Goal: Find specific page/section: Find specific page/section

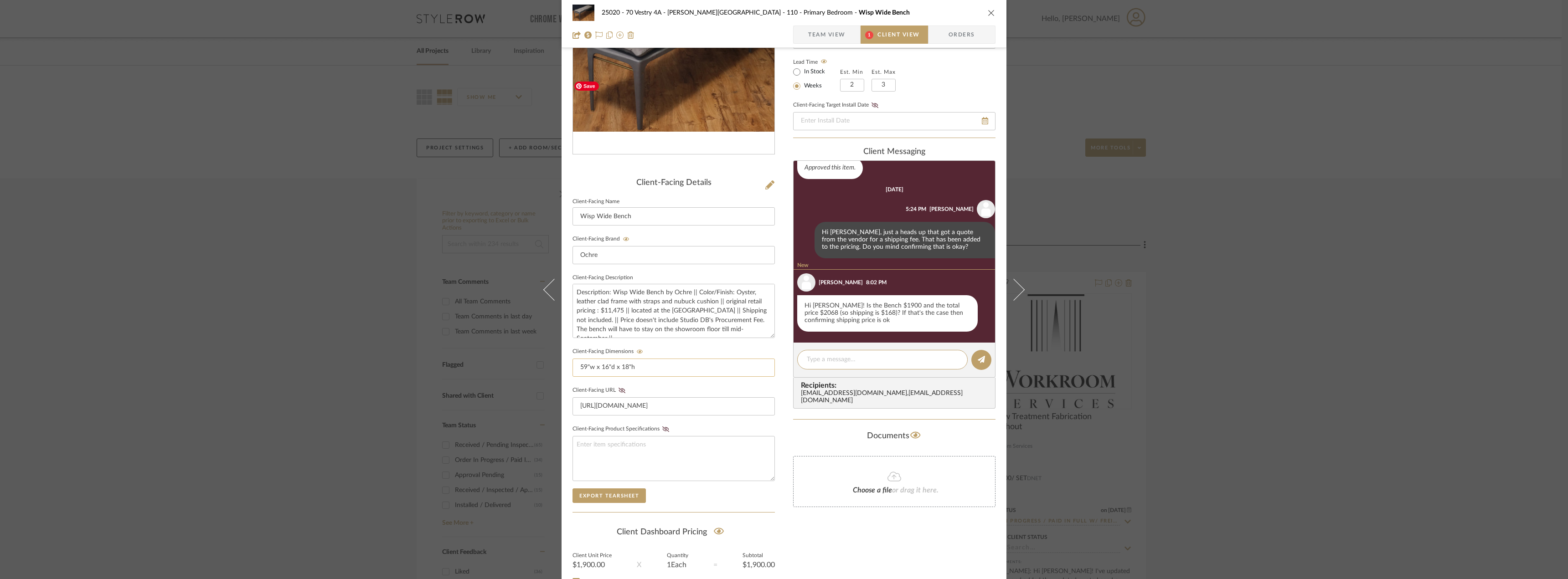
scroll to position [186, 0]
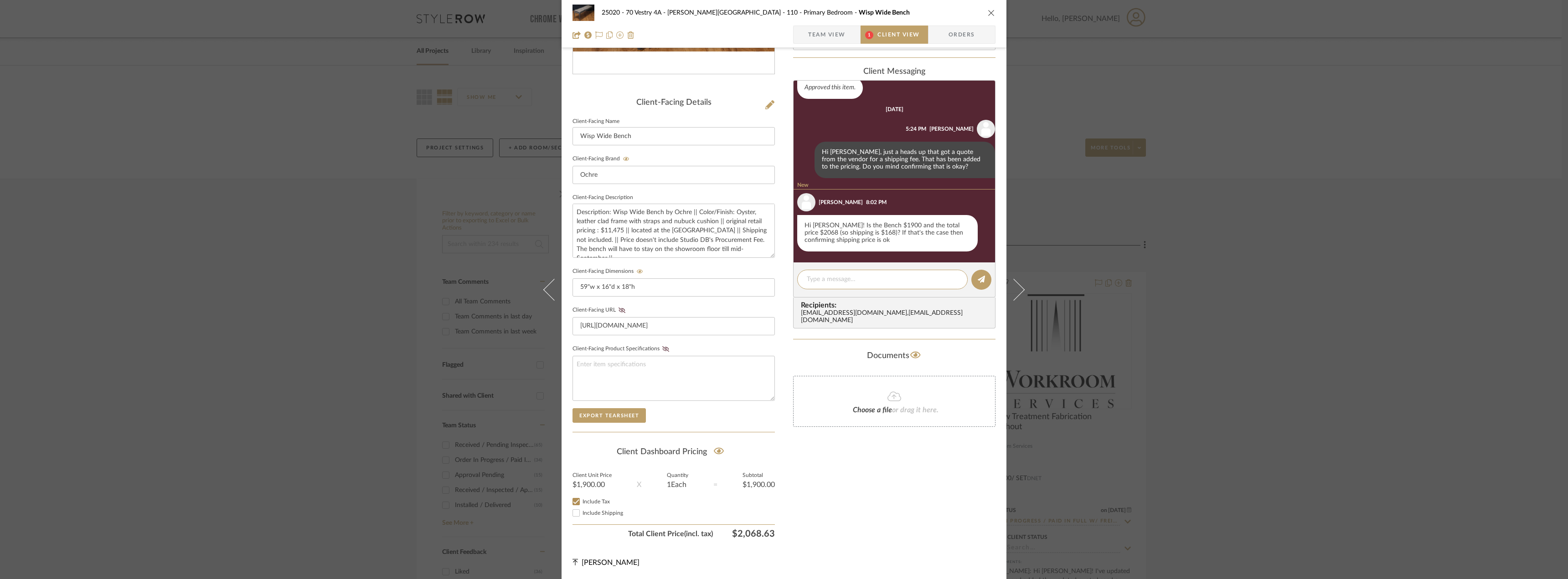
click at [611, 511] on span "Include Shipping" at bounding box center [602, 513] width 40 height 6
click at [581, 511] on input "Include Shipping" at bounding box center [576, 512] width 11 height 11
checkbox input "true"
click at [918, 490] on div "Only content on this tab can share to Dashboard. Click eyeball icon to show or …" at bounding box center [895, 209] width 203 height 667
click at [860, 273] on div at bounding box center [882, 279] width 170 height 20
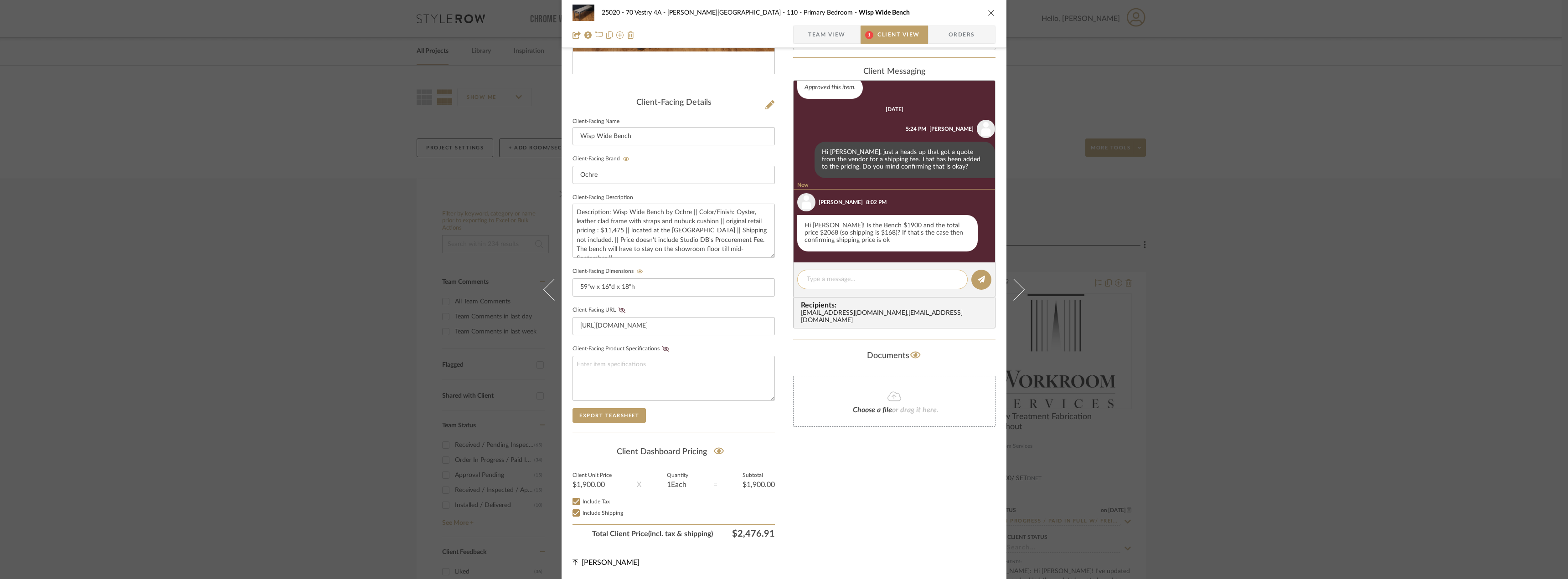
scroll to position [35, 0]
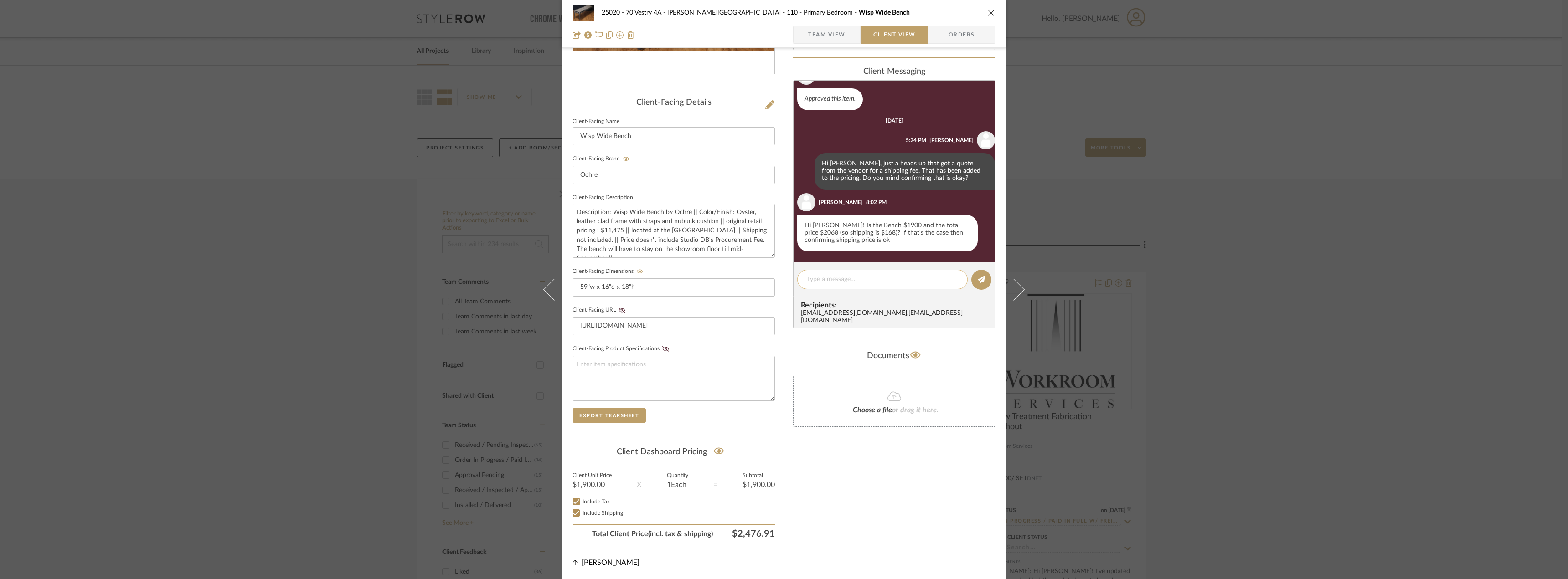
click at [807, 276] on textarea at bounding box center [882, 280] width 151 height 10
click at [865, 278] on textarea "Hi Emily, I'm so sorry It looks like I didn't make the shipping price live." at bounding box center [882, 285] width 151 height 19
click at [863, 292] on textarea "Hi Emily, I'm so sorry it looks like I didn't make the shipping price live." at bounding box center [882, 285] width 151 height 19
drag, startPoint x: 888, startPoint y: 303, endPoint x: 798, endPoint y: 275, distance: 94.3
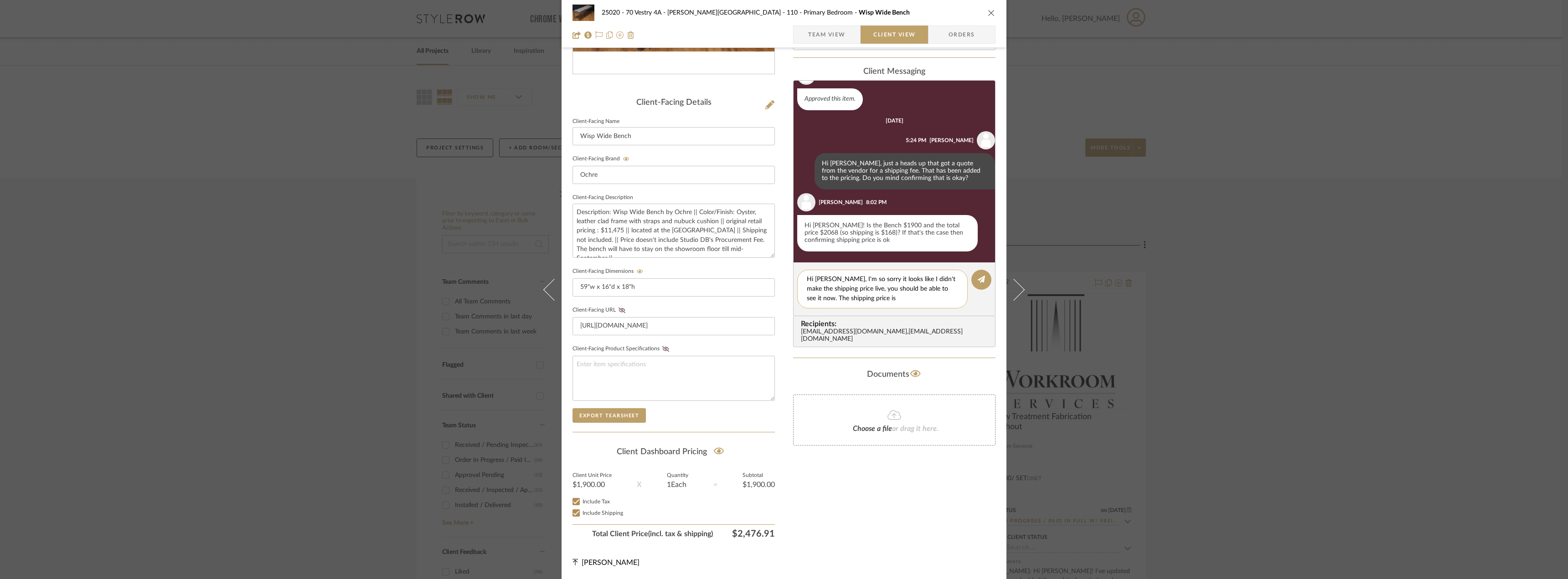
click at [798, 275] on div "Hi Emily, I'm so sorry it looks like I didn't make the shipping price live, you…" at bounding box center [882, 289] width 170 height 39
type textarea "Hi Emily, I'm so sorry it looks like I didn't make the shipping price live, you…"
click at [817, 31] on span "Team View" at bounding box center [826, 34] width 37 height 18
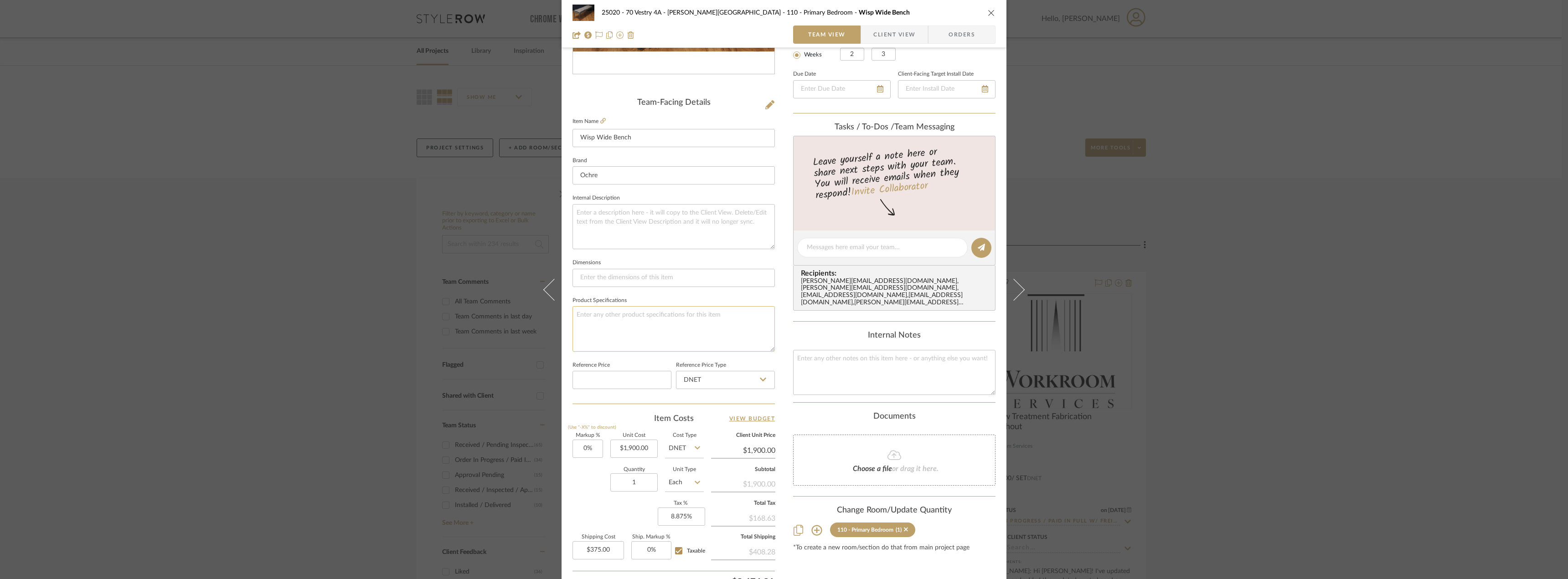
scroll to position [269, 0]
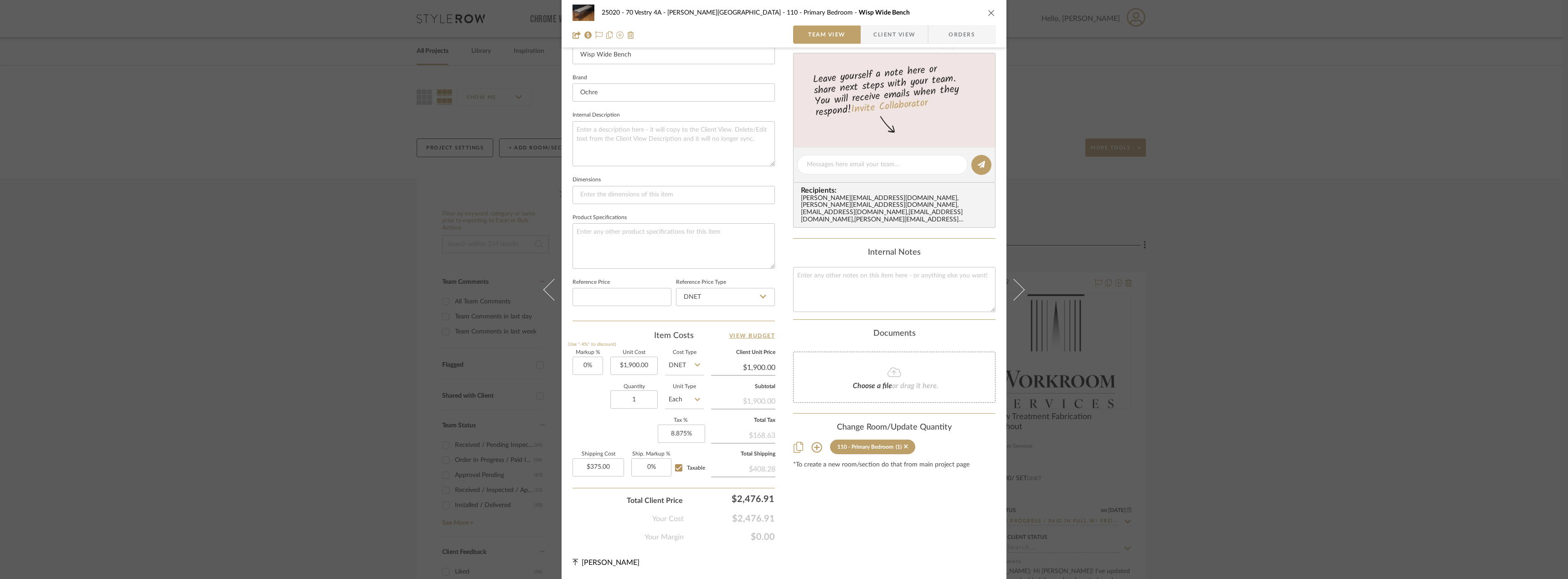
click at [897, 26] on span "Client View" at bounding box center [895, 34] width 42 height 18
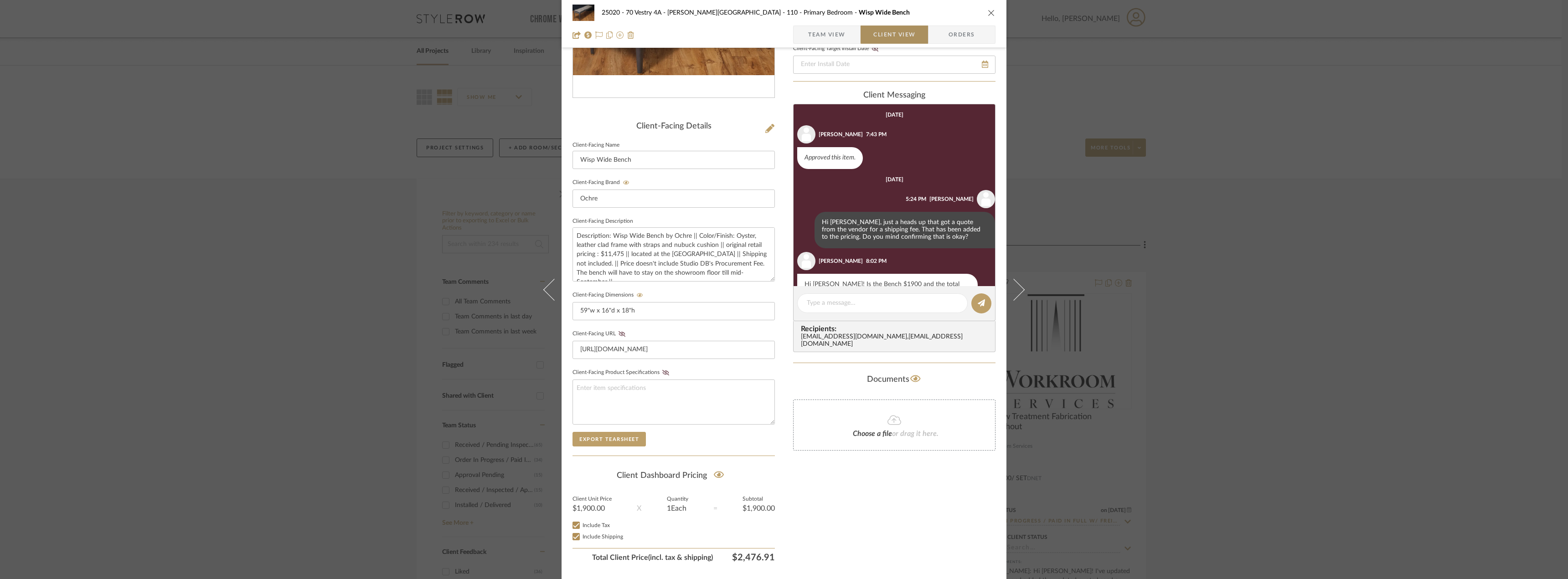
scroll to position [35, 0]
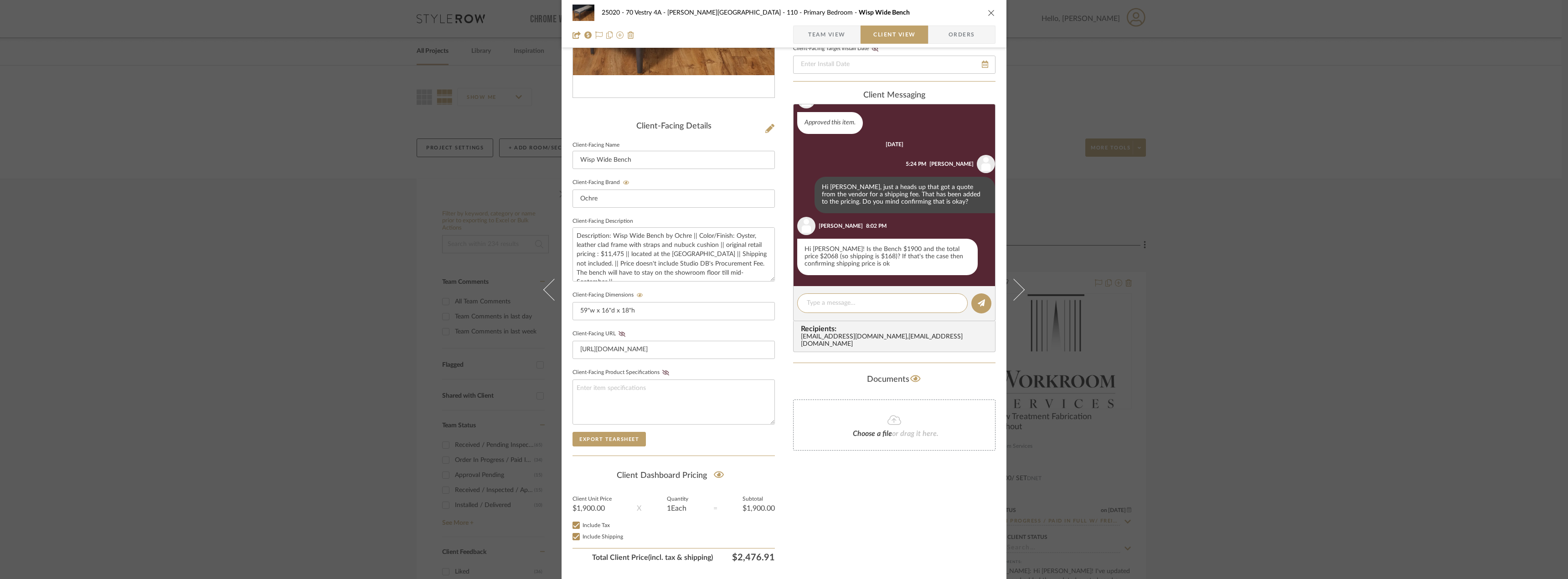
paste textarea "Hi Emily, I'm so sorry it looks like I didn't make the shipping price live, you…"
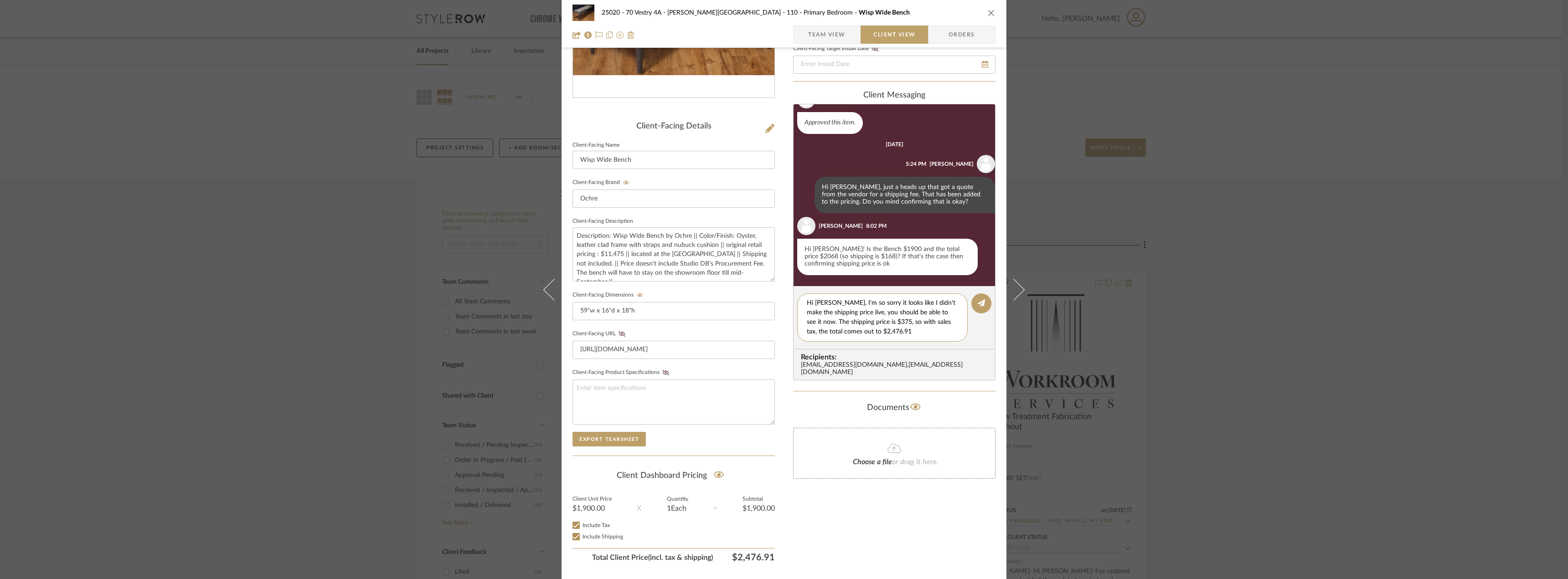
type textarea "Hi [PERSON_NAME], I'm so sorry it looks like I didn't make the shipping price l…"
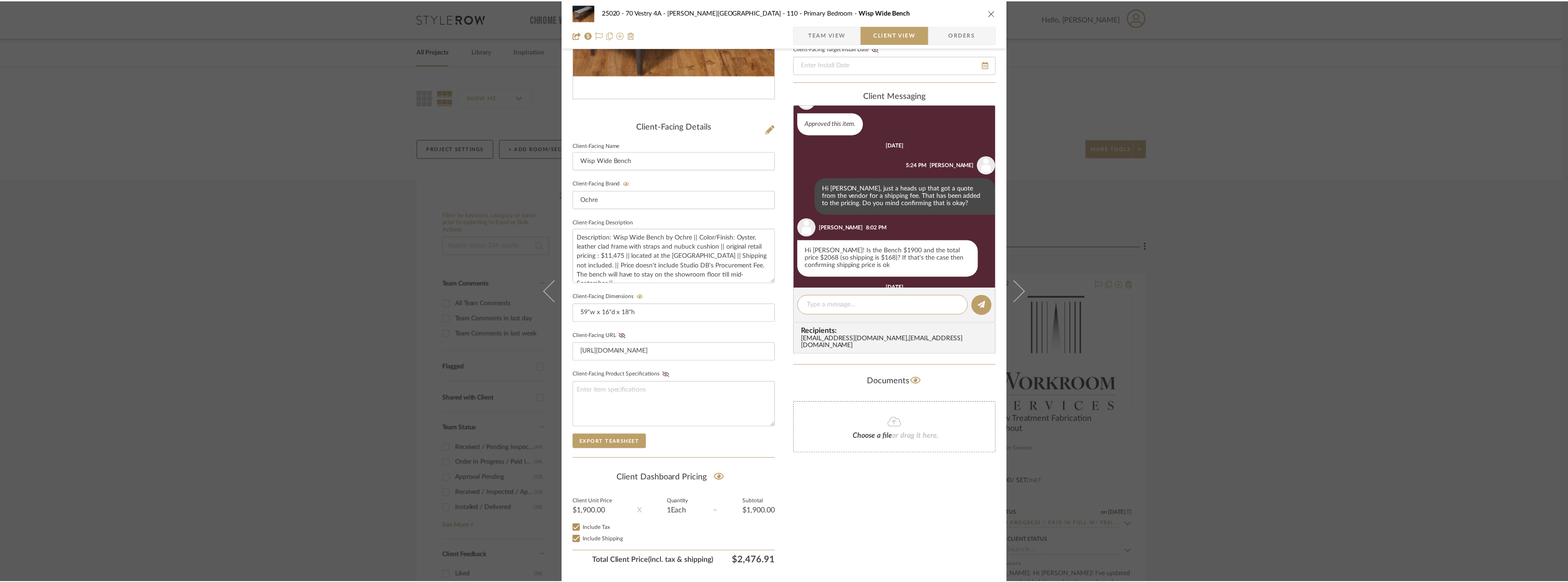
scroll to position [122, 0]
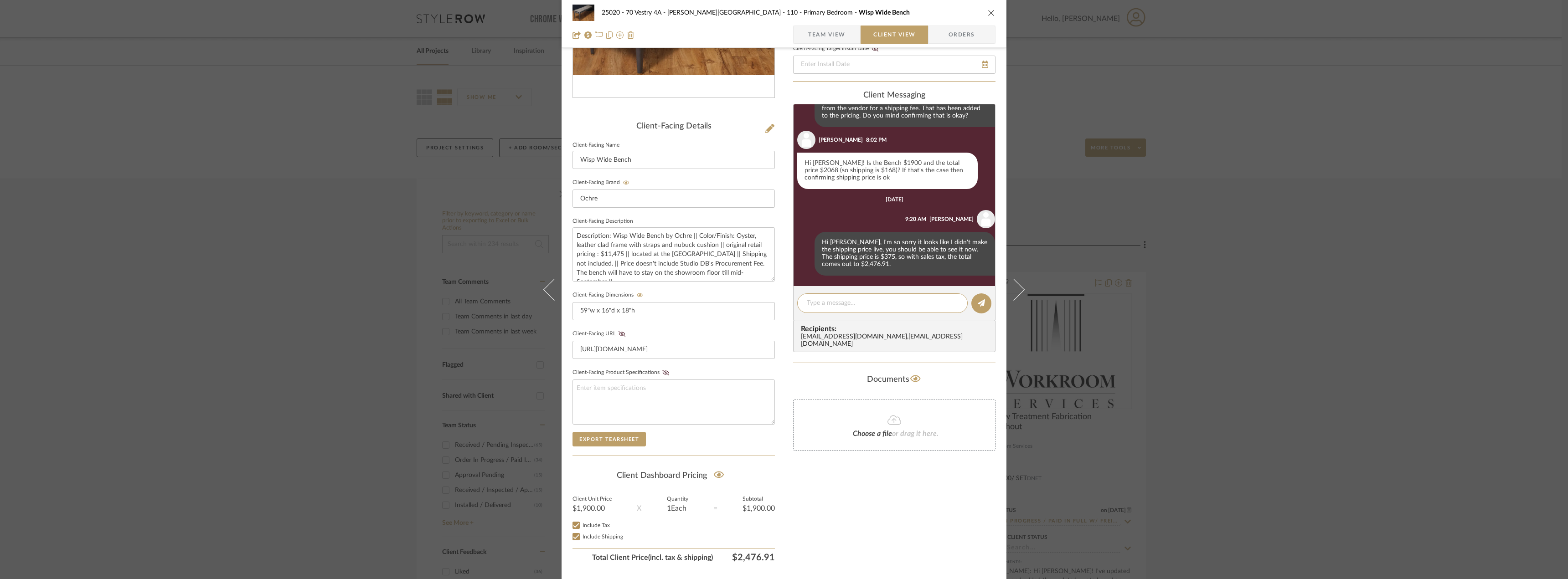
click at [333, 177] on div "25020 - 70 Vestry 4A - Grant-Stanleigh 110 - Primary Bedroom Wisp Wide Bench Te…" at bounding box center [784, 290] width 1568 height 579
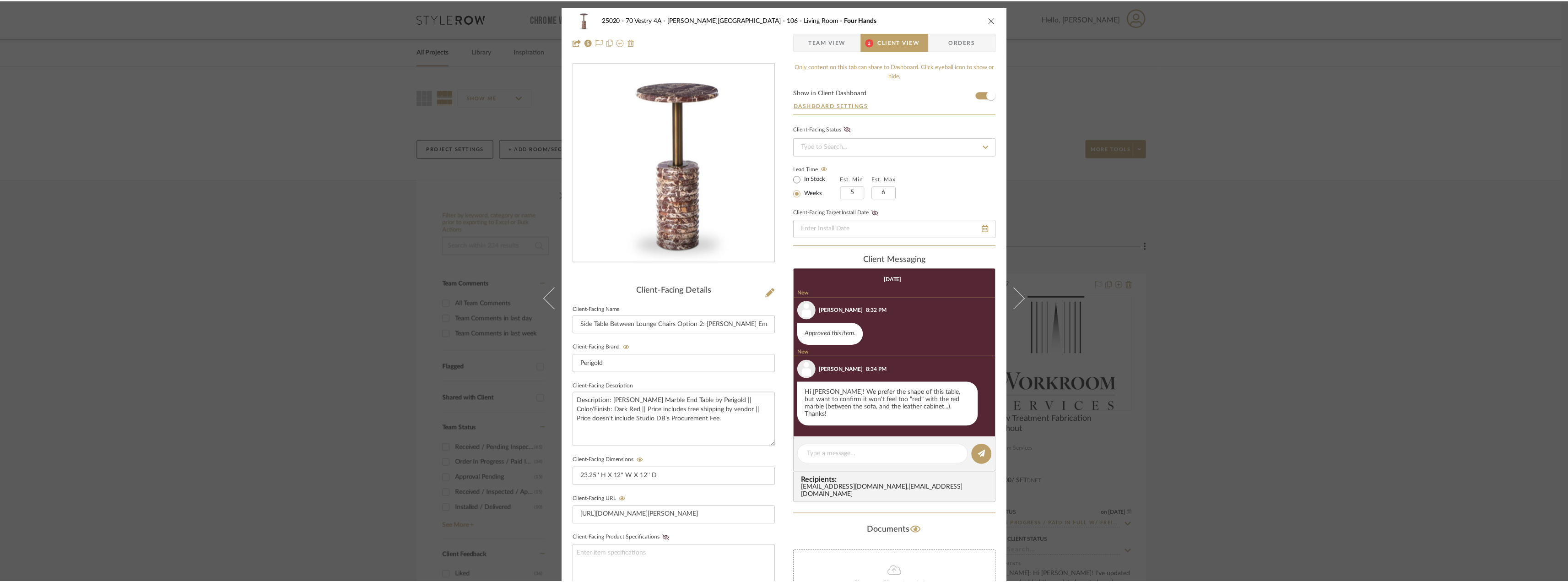
scroll to position [15, 0]
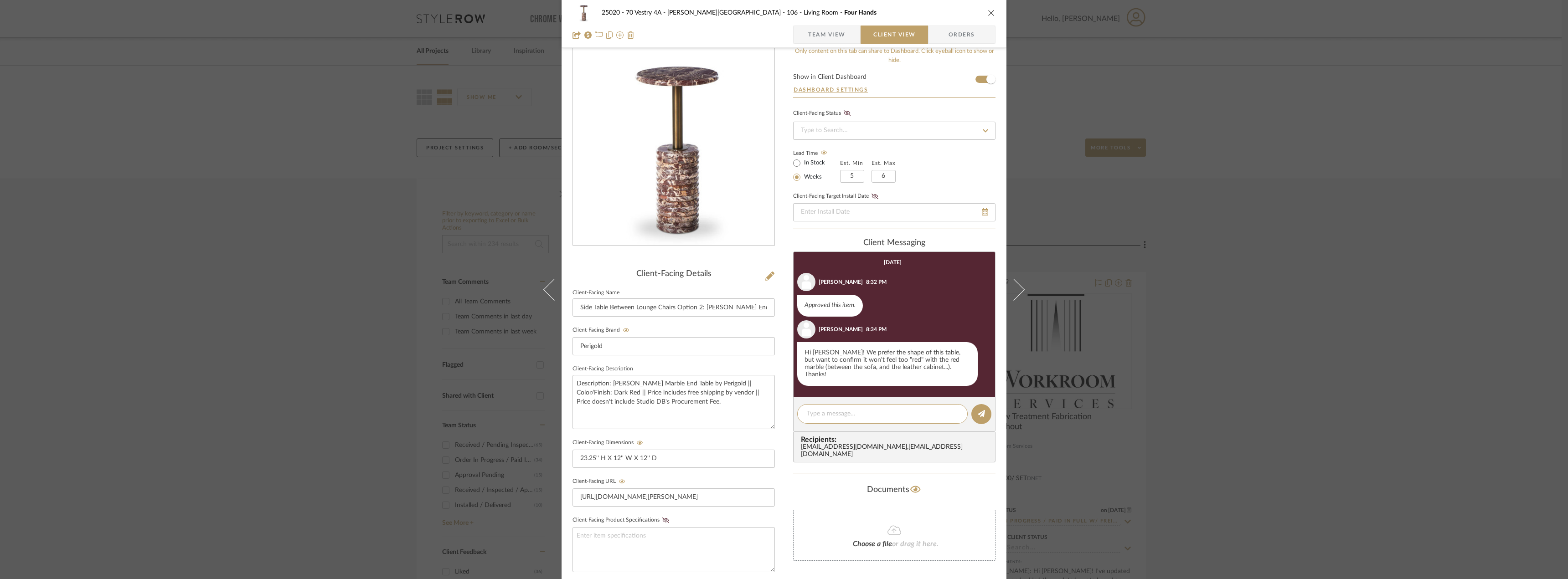
click at [191, 239] on div "25020 - 70 Vestry 4A - Grant-Stanleigh 106 - Living Room Four Hands Team View C…" at bounding box center [784, 290] width 1568 height 579
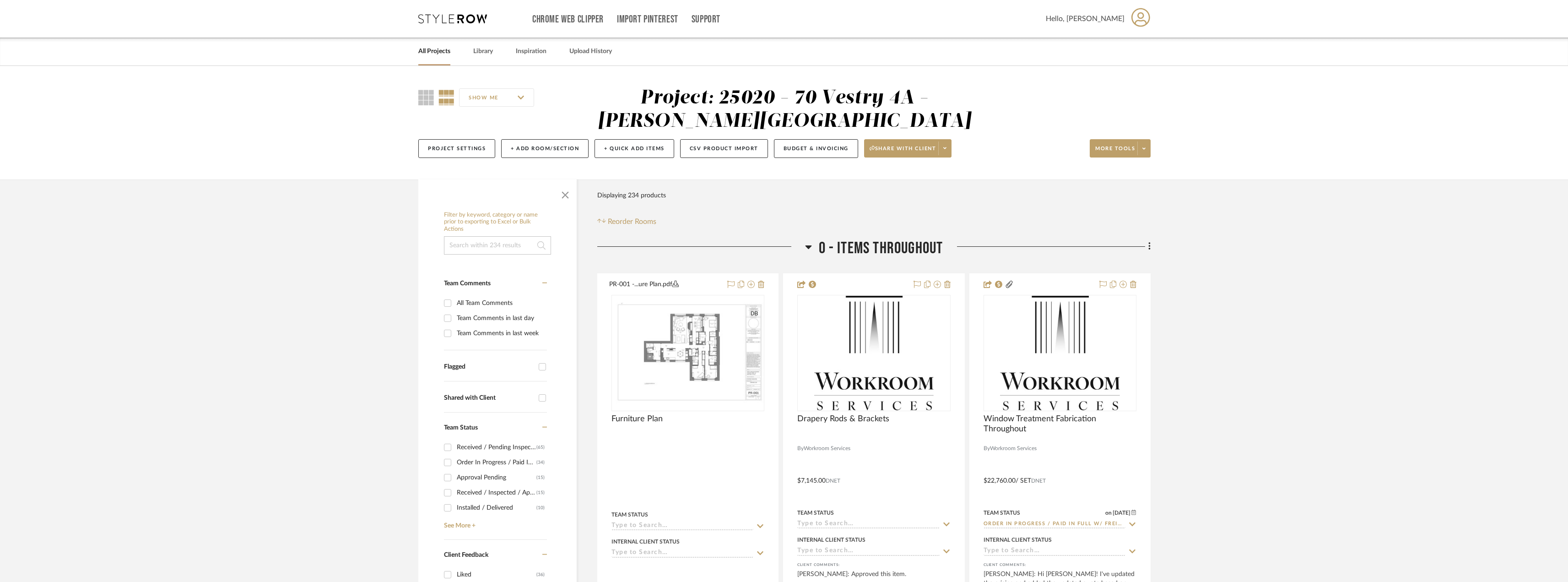
click at [803, 249] on div at bounding box center [701, 250] width 207 height 23
click at [808, 252] on icon at bounding box center [808, 246] width 7 height 11
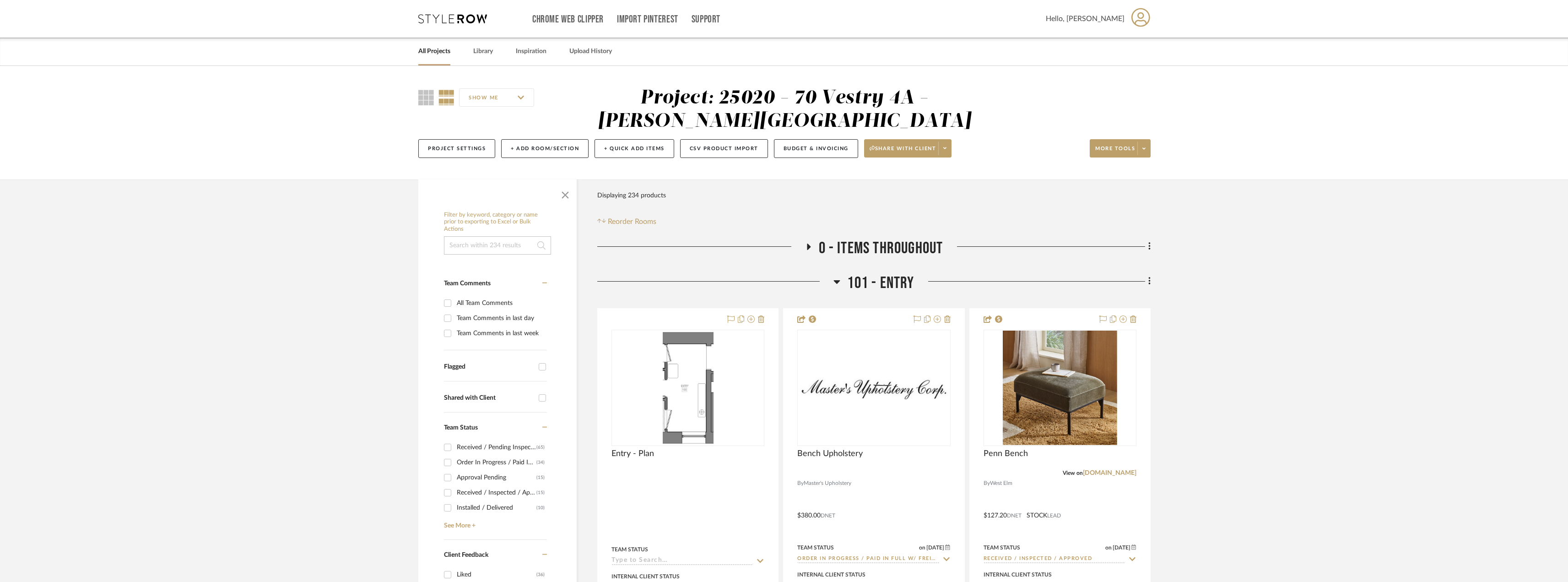
click at [833, 278] on icon at bounding box center [836, 281] width 7 height 11
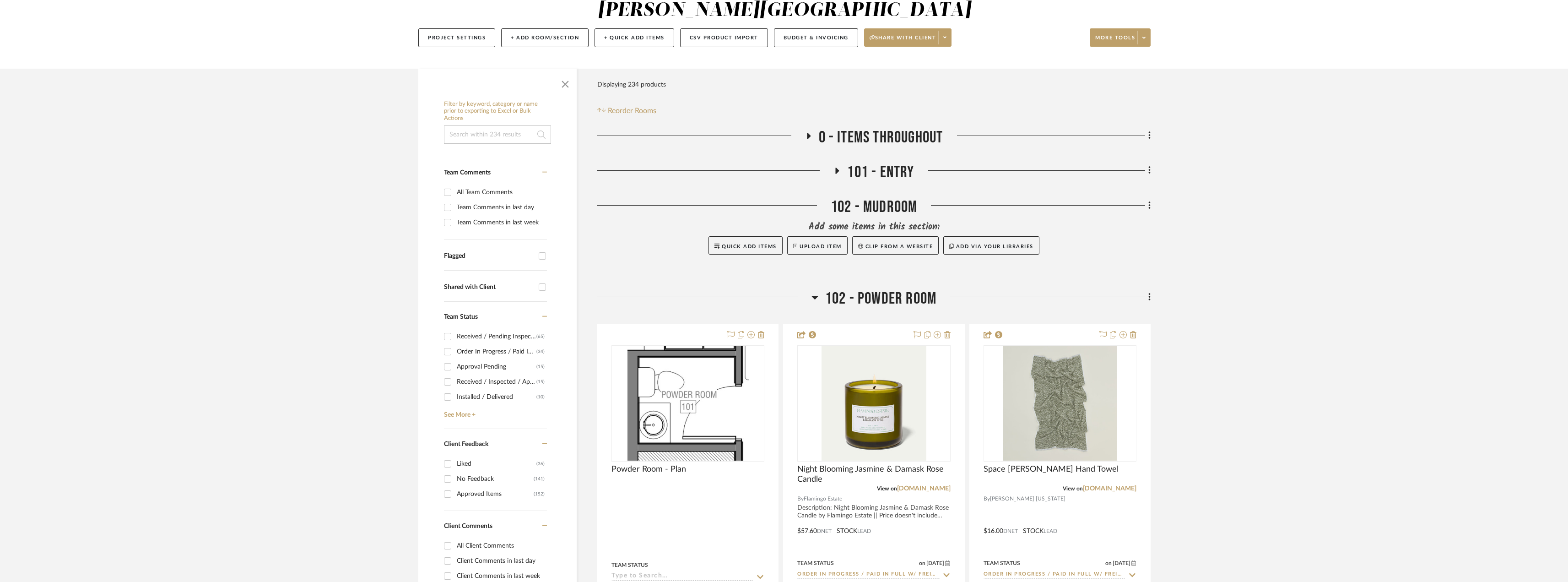
scroll to position [183, 0]
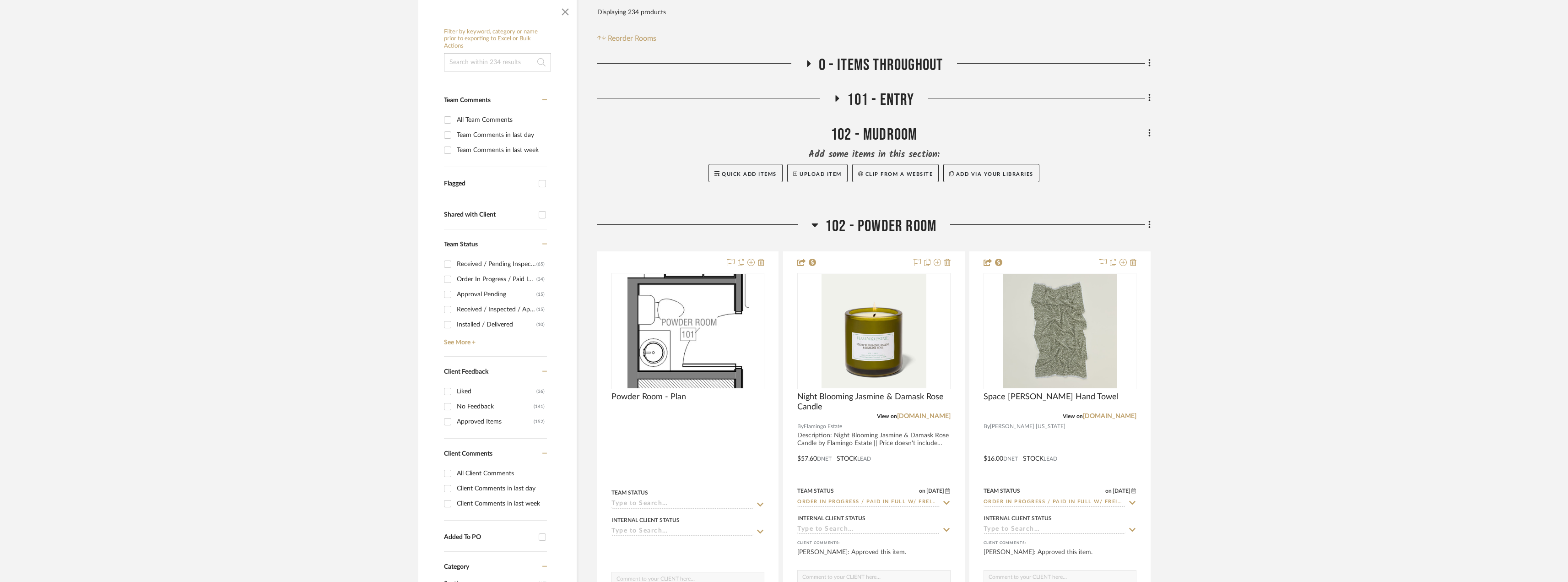
click at [815, 221] on icon at bounding box center [814, 224] width 7 height 11
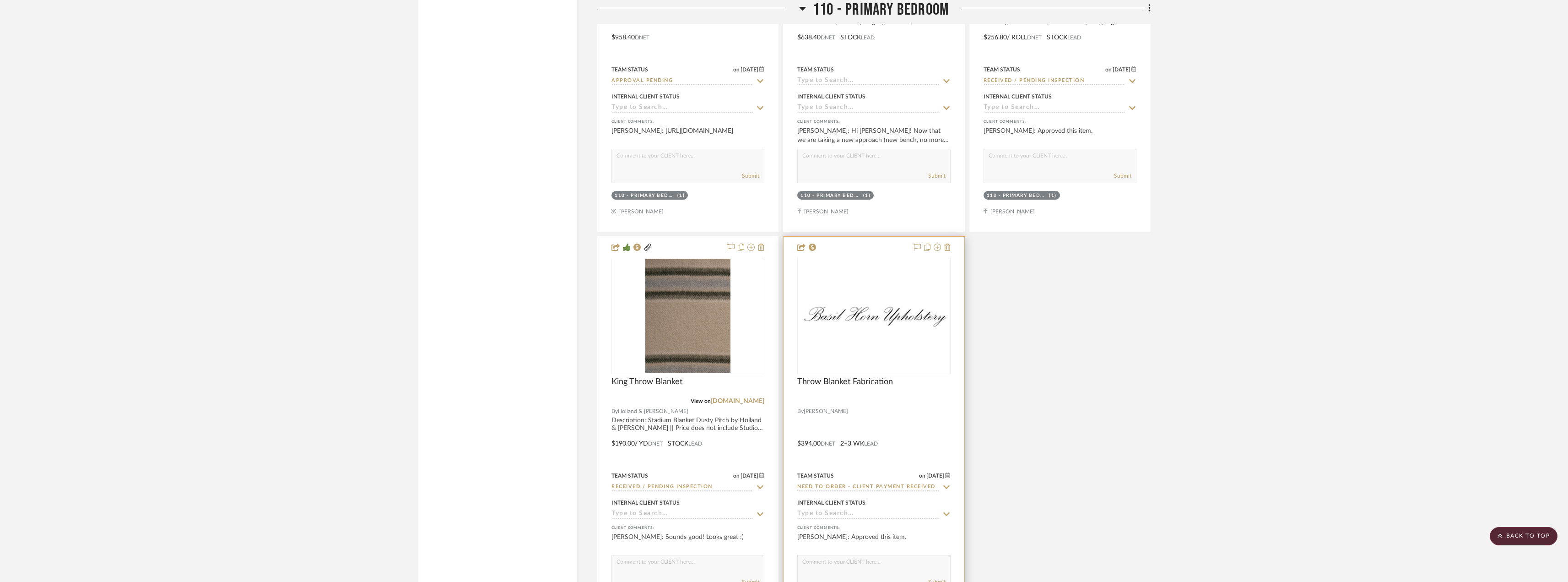
scroll to position [5358, 0]
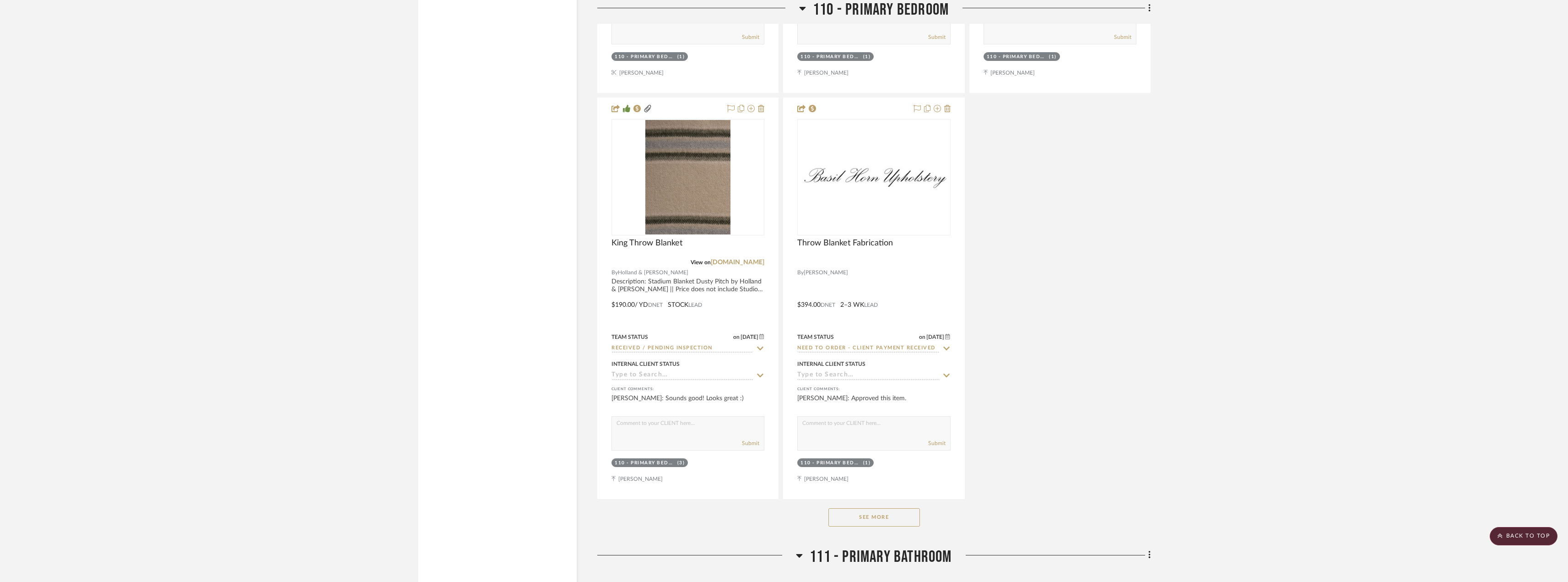
click at [878, 517] on button "See More" at bounding box center [873, 517] width 91 height 18
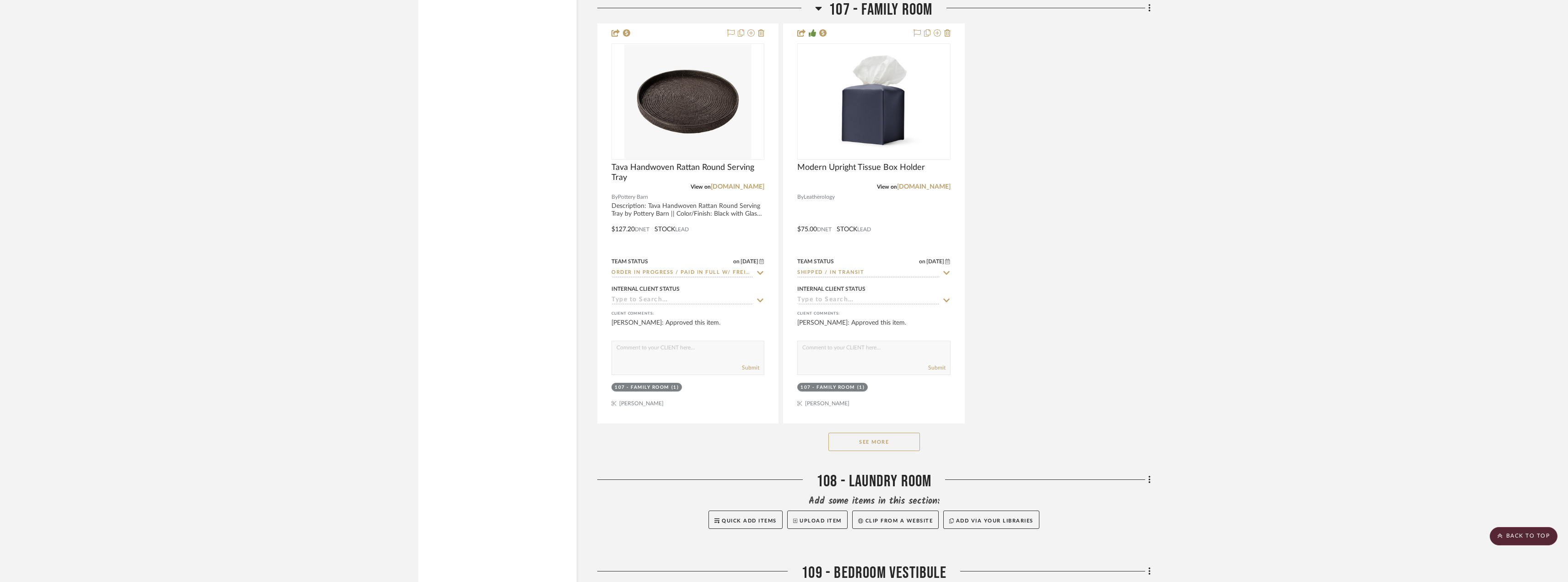
scroll to position [4076, 0]
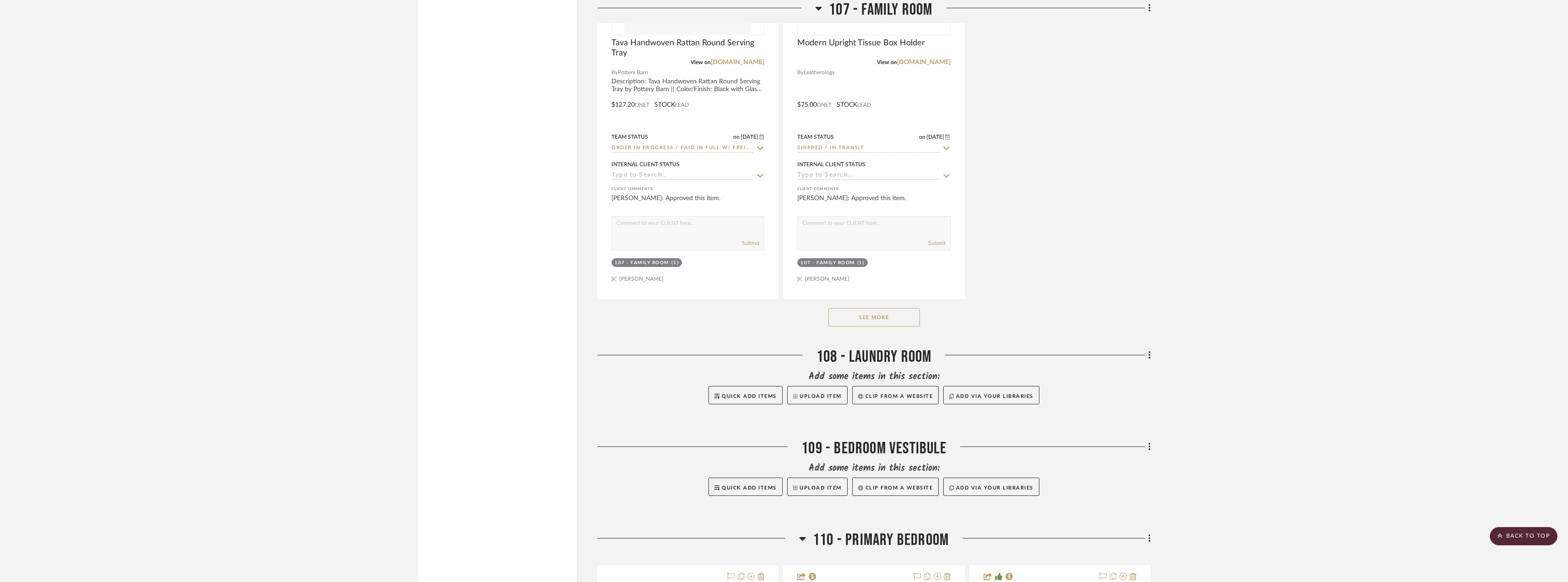
click at [873, 322] on button "See More" at bounding box center [873, 317] width 91 height 18
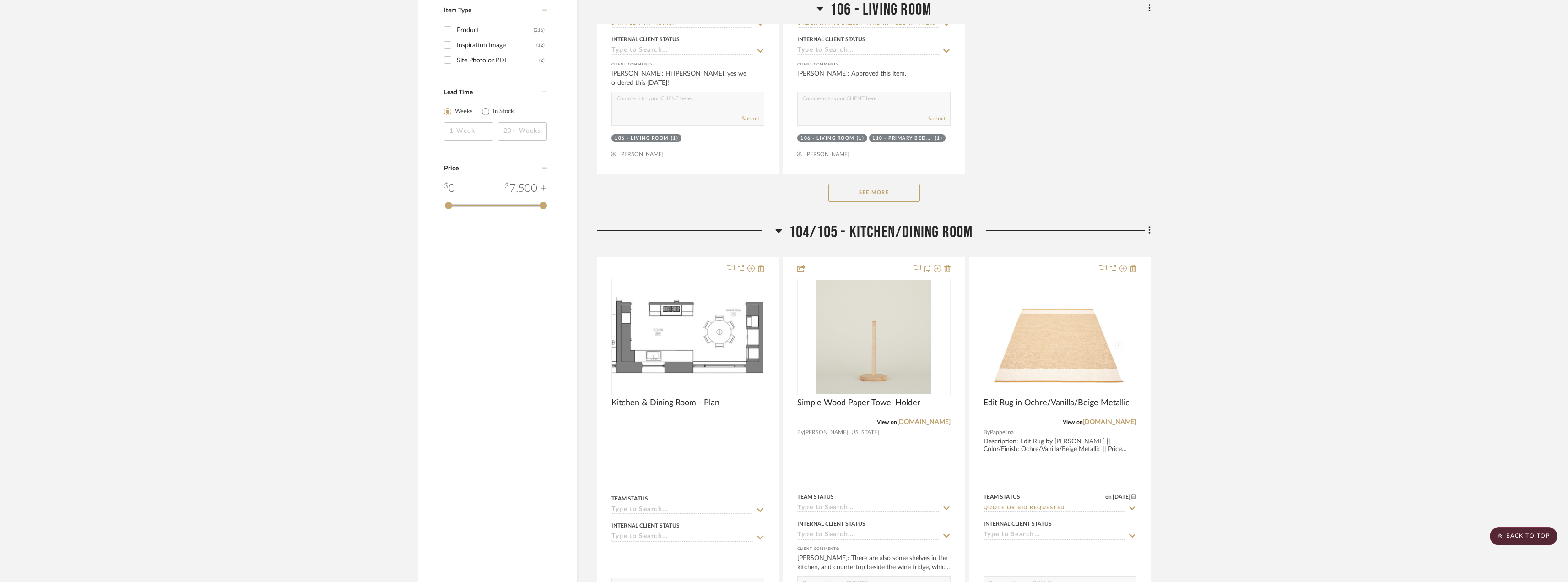
scroll to position [1328, 0]
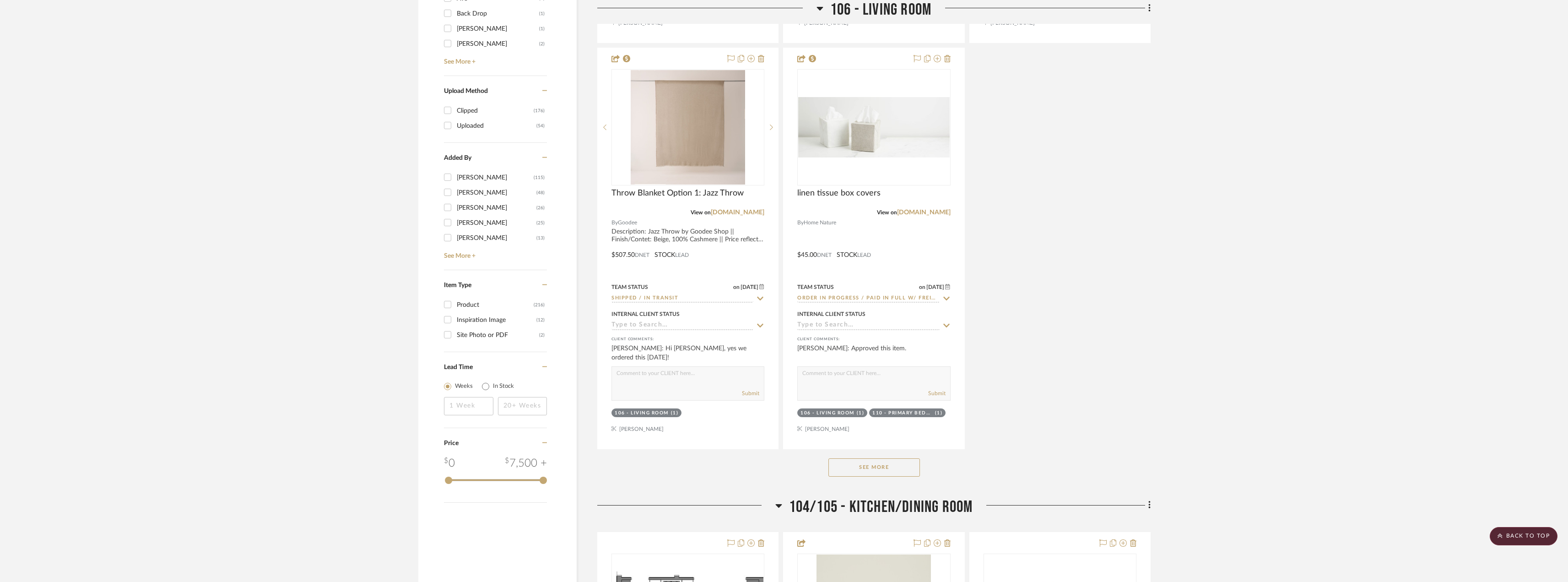
click at [870, 468] on button "See More" at bounding box center [873, 467] width 91 height 18
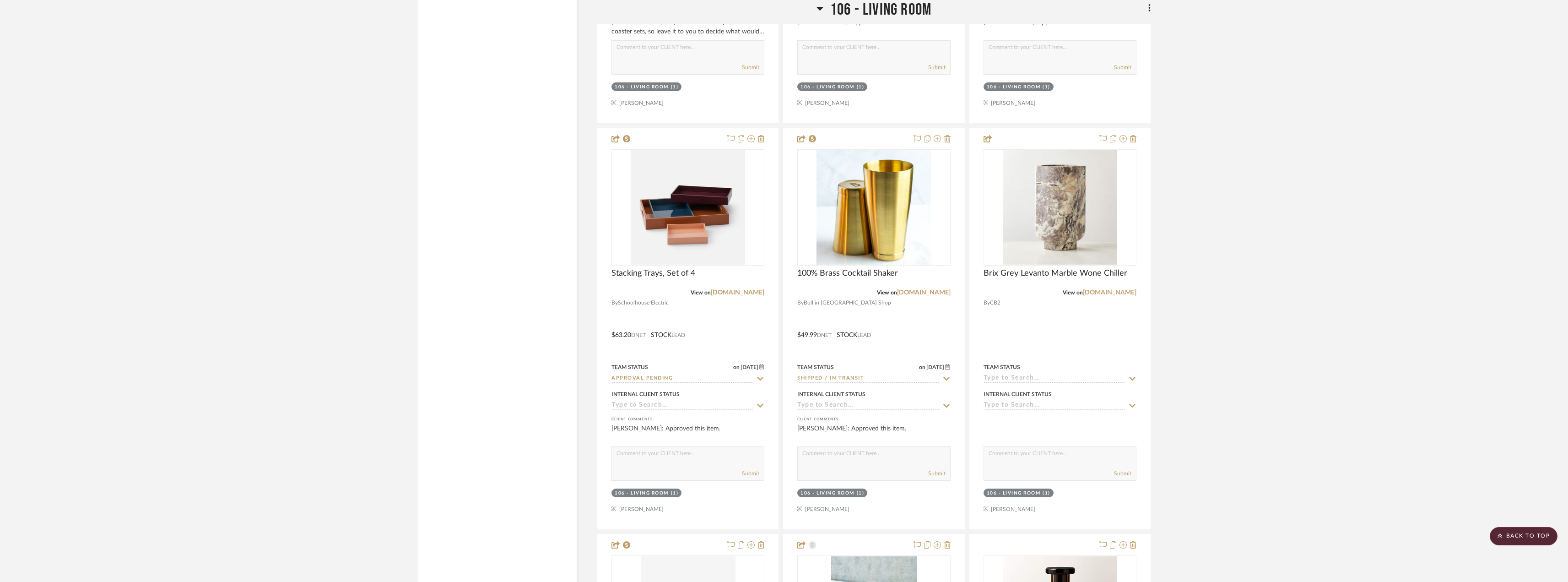
scroll to position [2061, 0]
click at [664, 375] on input "Approval Pending" at bounding box center [682, 378] width 142 height 9
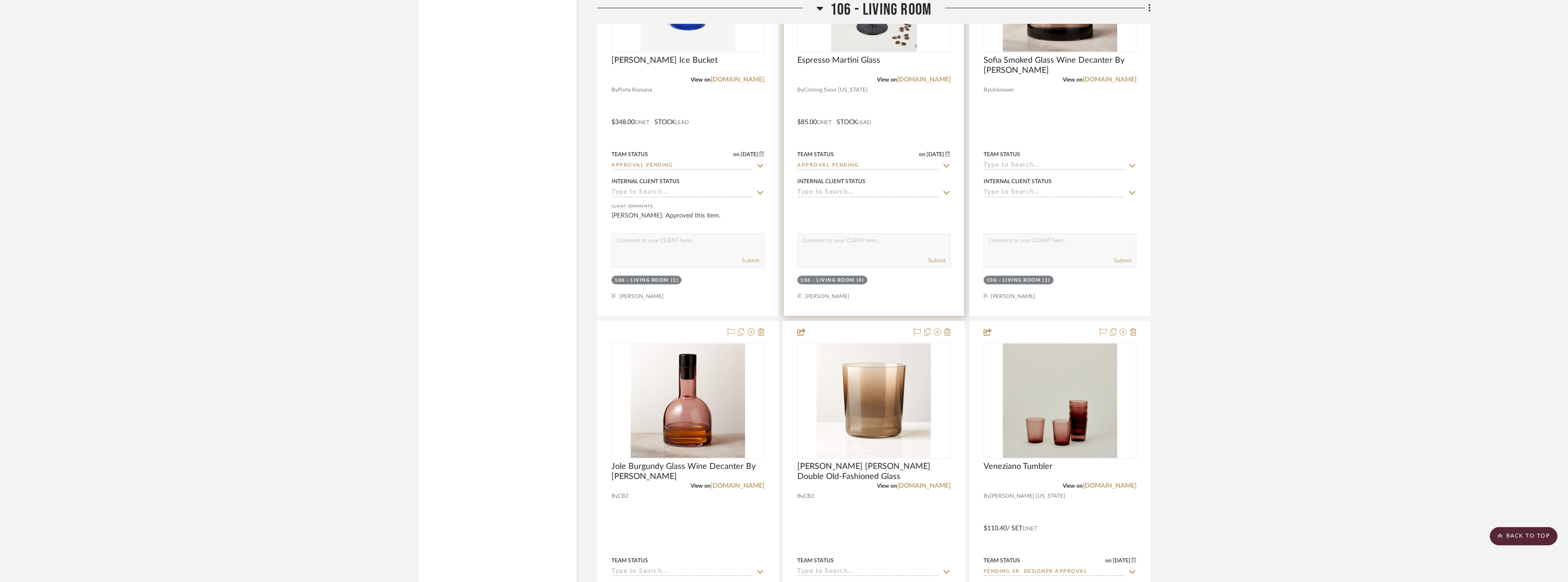
scroll to position [2564, 0]
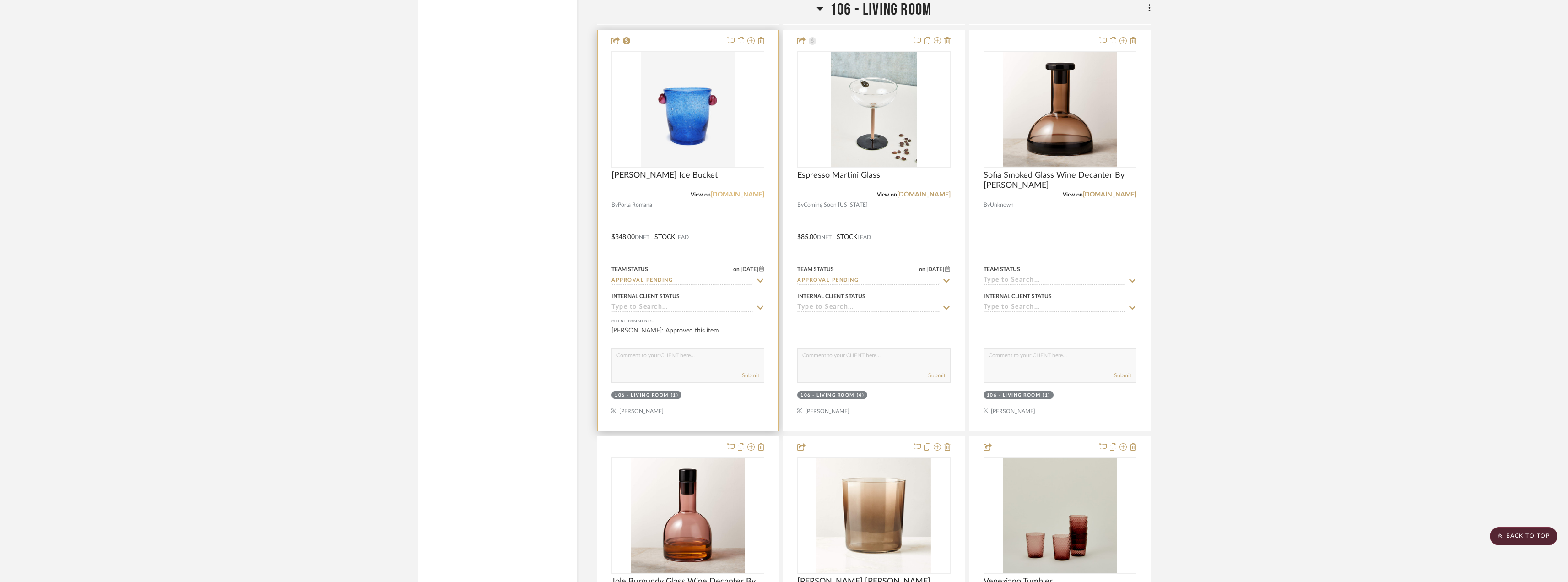
click at [739, 195] on link "[DOMAIN_NAME]" at bounding box center [738, 194] width 54 height 7
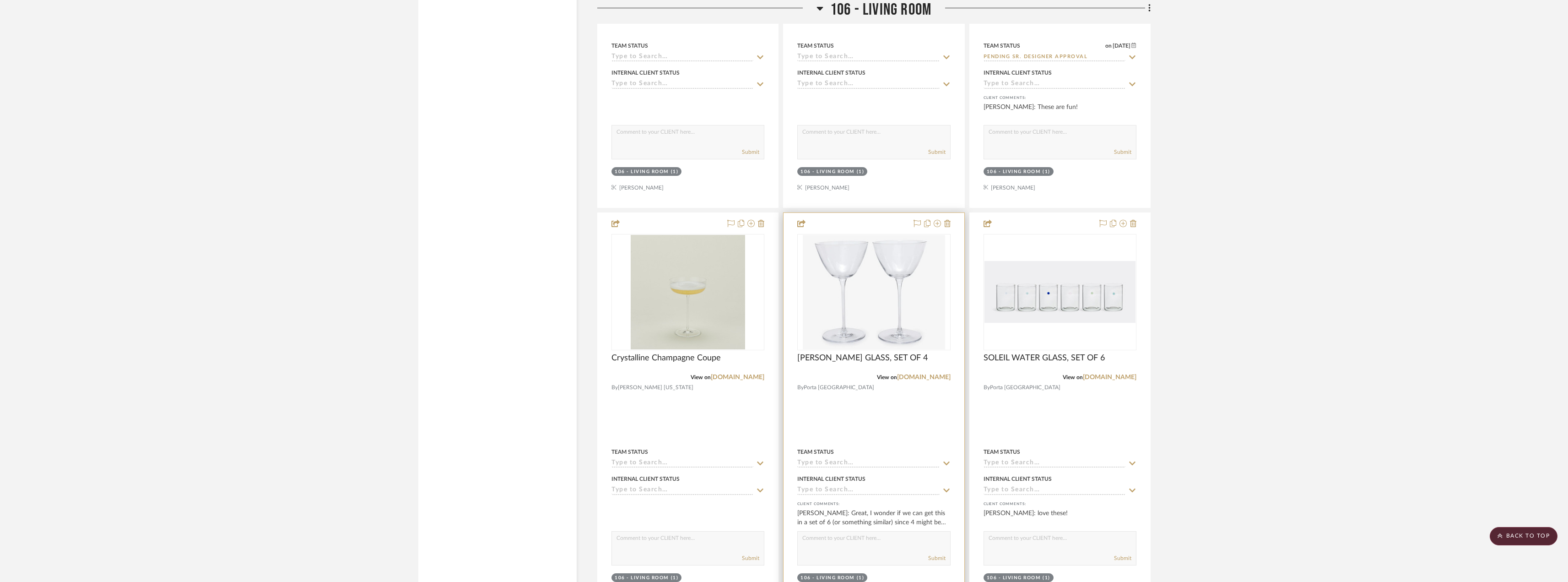
scroll to position [3252, 0]
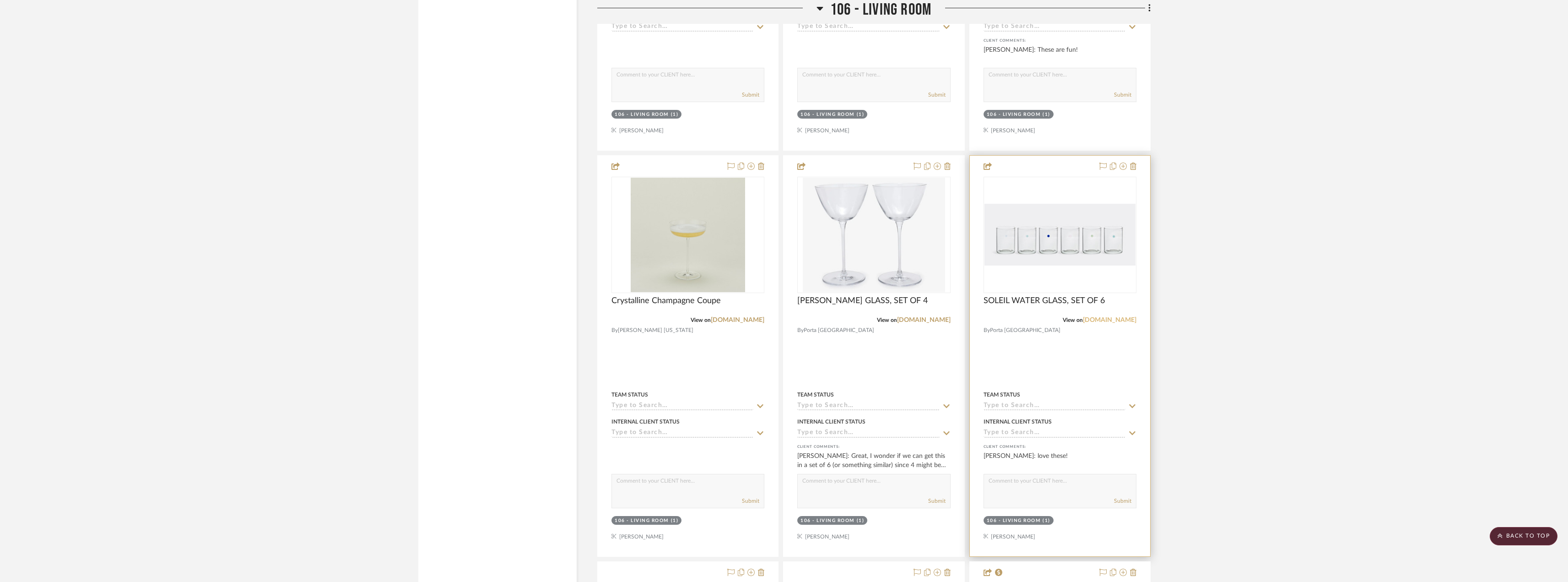
click at [1114, 321] on link "[DOMAIN_NAME]" at bounding box center [1109, 320] width 54 height 7
click at [944, 322] on link "[DOMAIN_NAME]" at bounding box center [924, 320] width 54 height 7
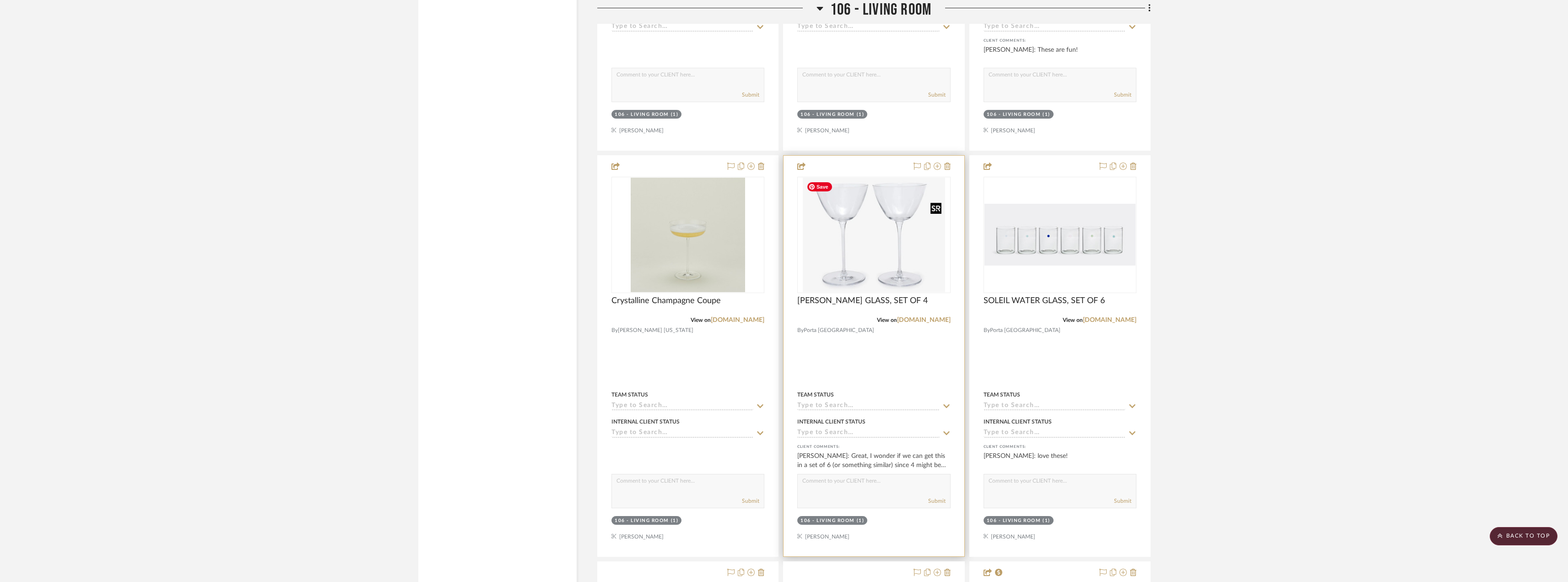
click at [904, 250] on img "0" at bounding box center [873, 234] width 142 height 114
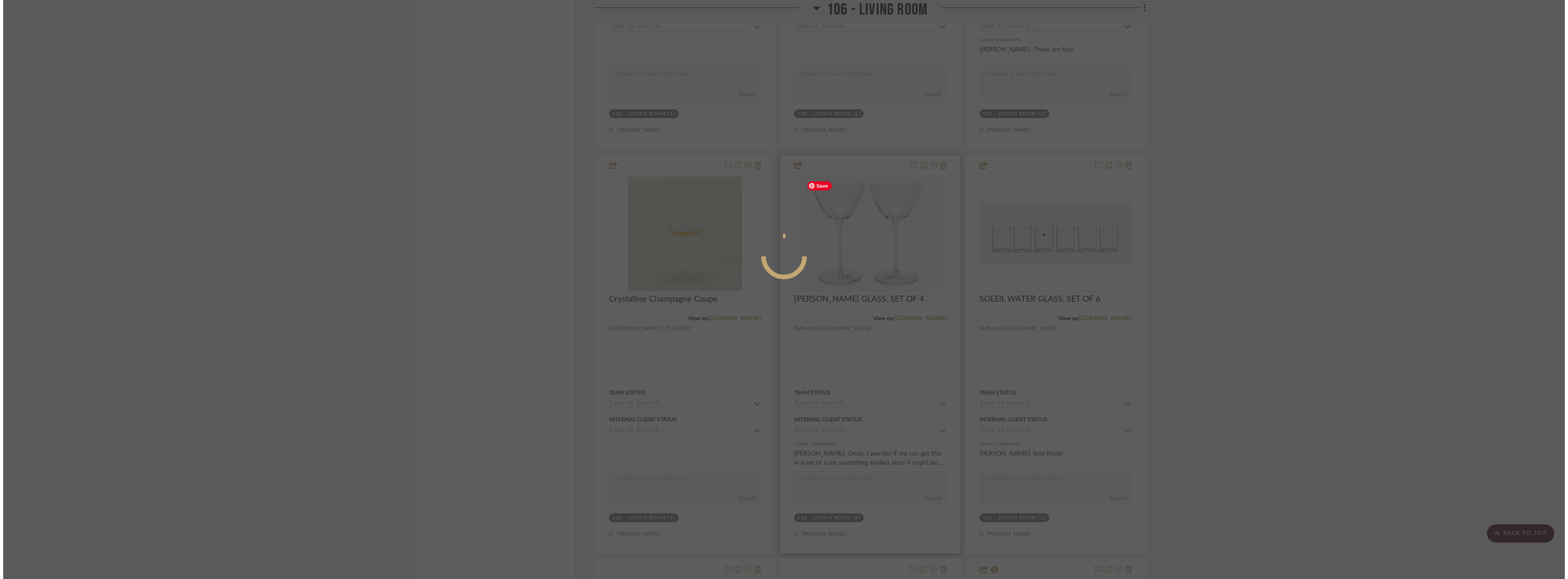
scroll to position [0, 0]
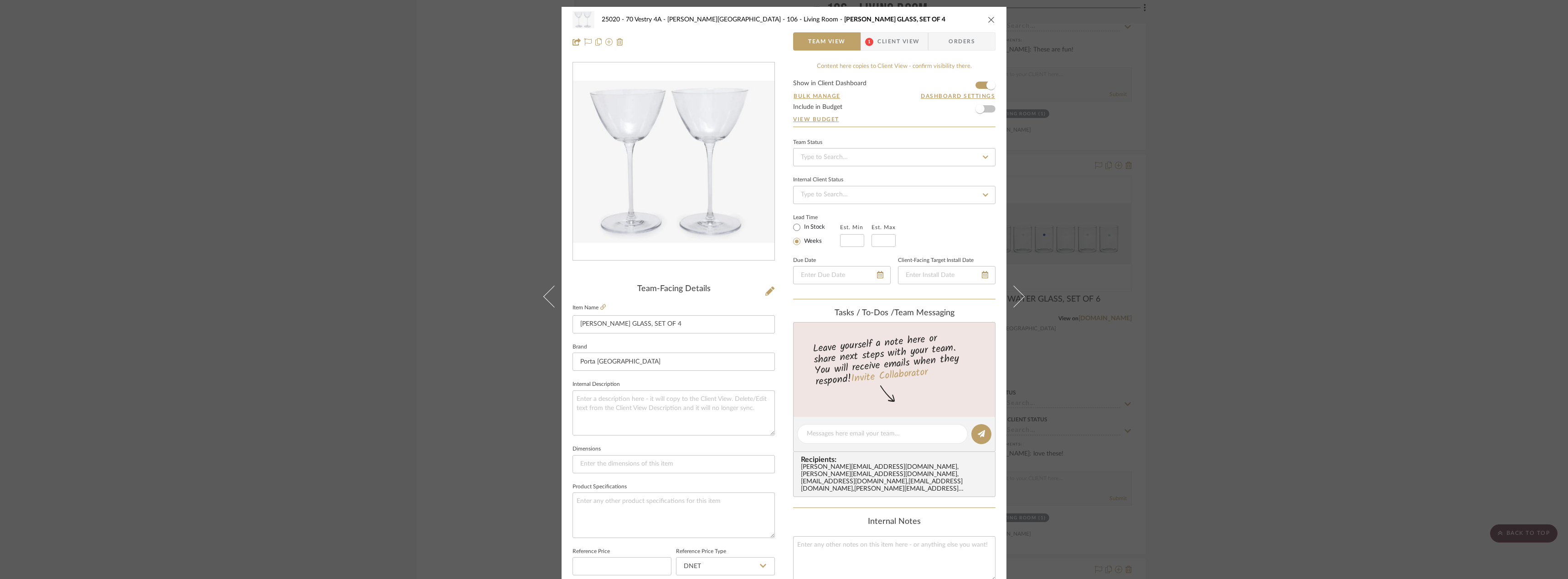
click at [907, 39] on span "Client View" at bounding box center [899, 41] width 42 height 18
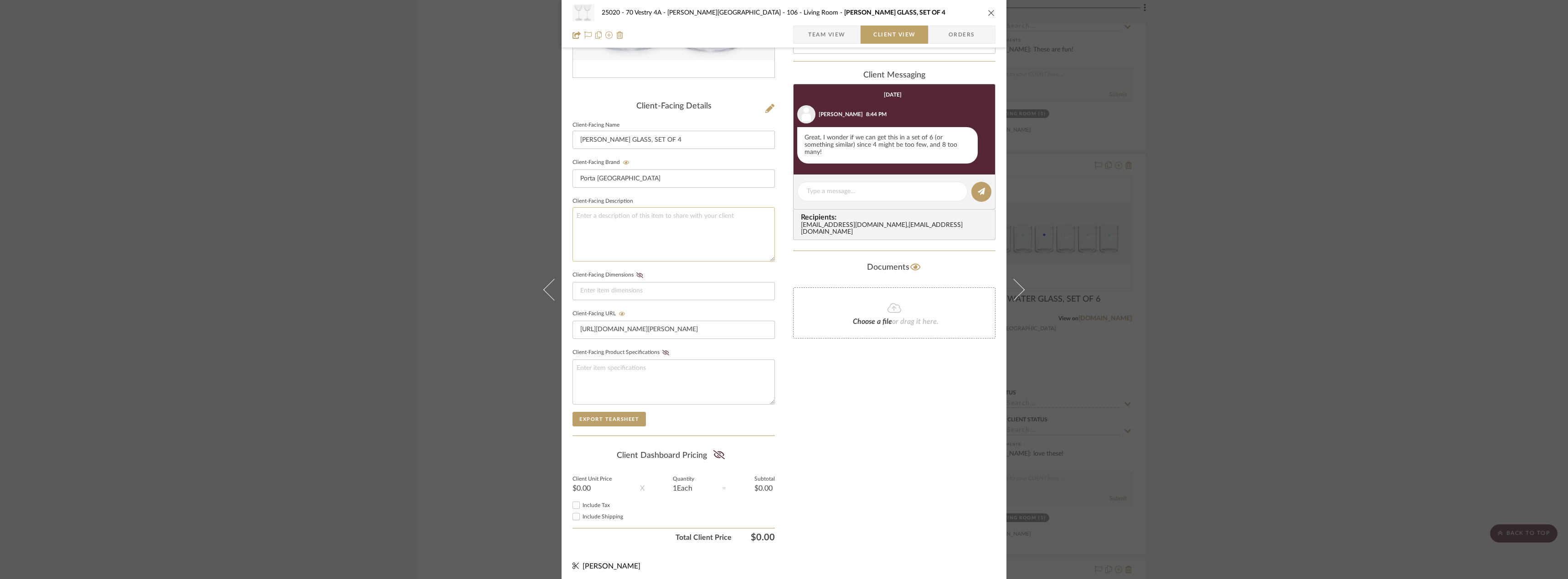
scroll to position [186, 0]
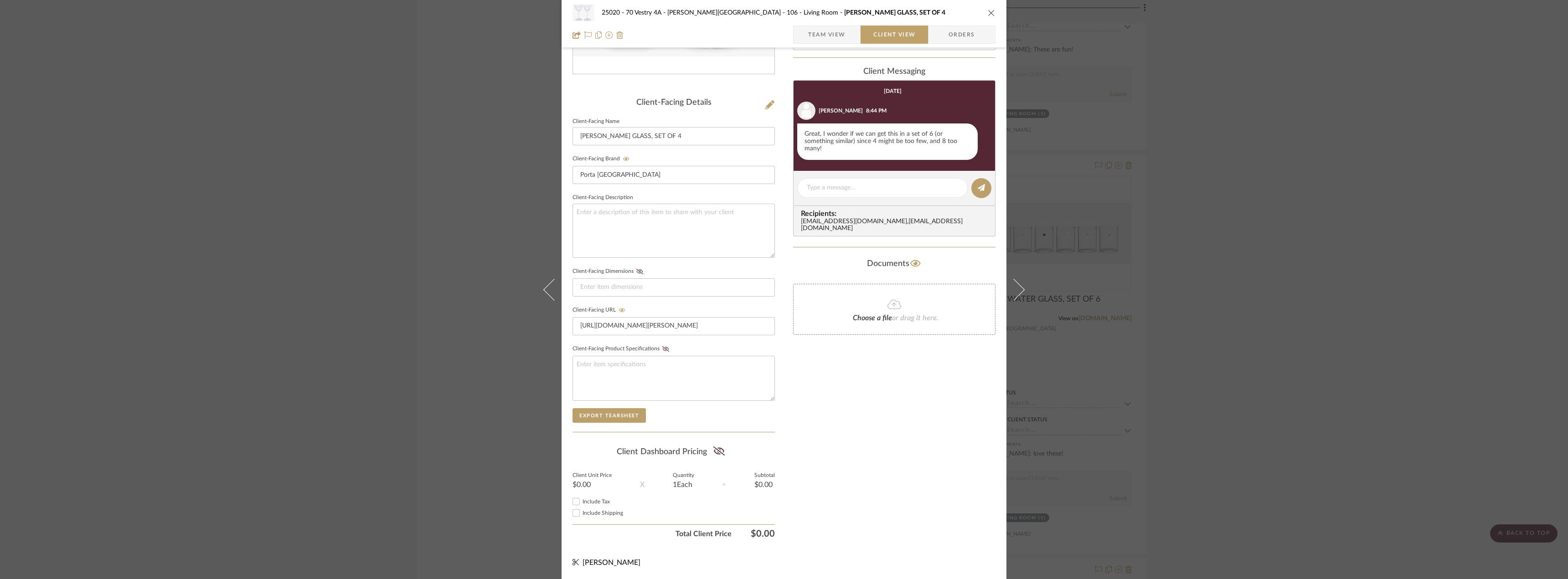
click at [1194, 387] on div "25020 - 70 Vestry 4A - [PERSON_NAME] 106 - Living Room [PERSON_NAME] GLASS, SET…" at bounding box center [784, 290] width 1568 height 579
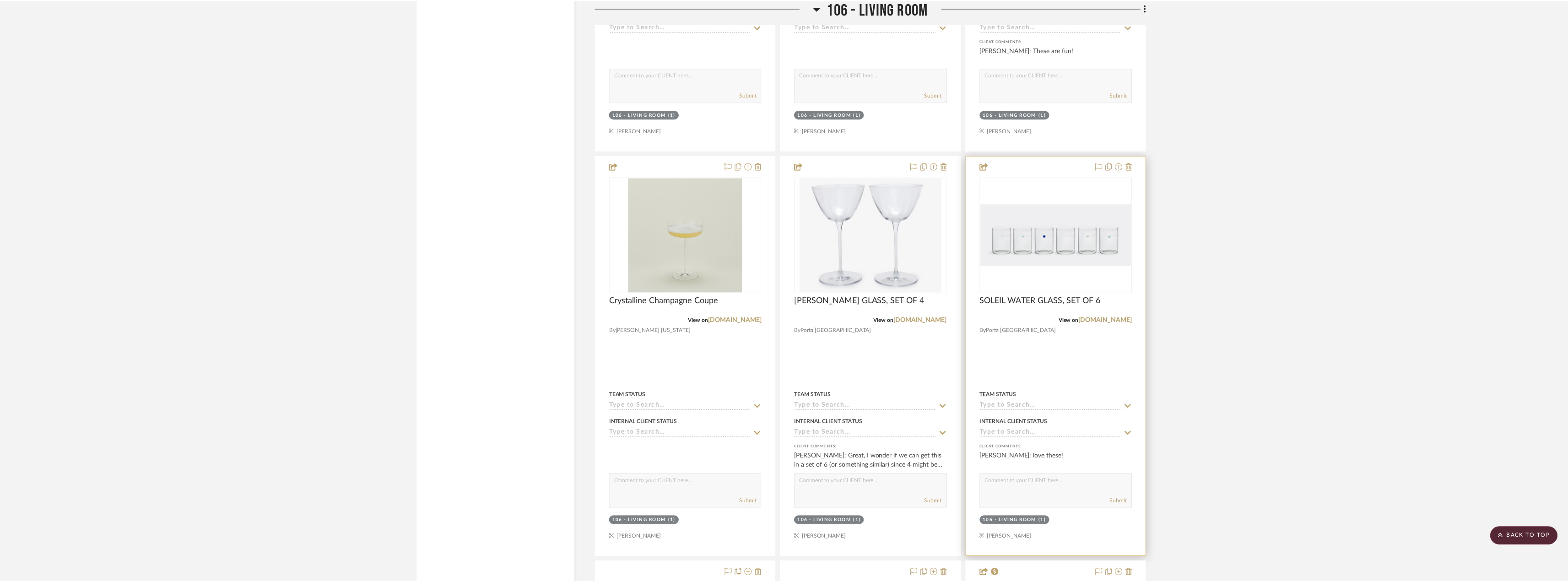
scroll to position [3252, 0]
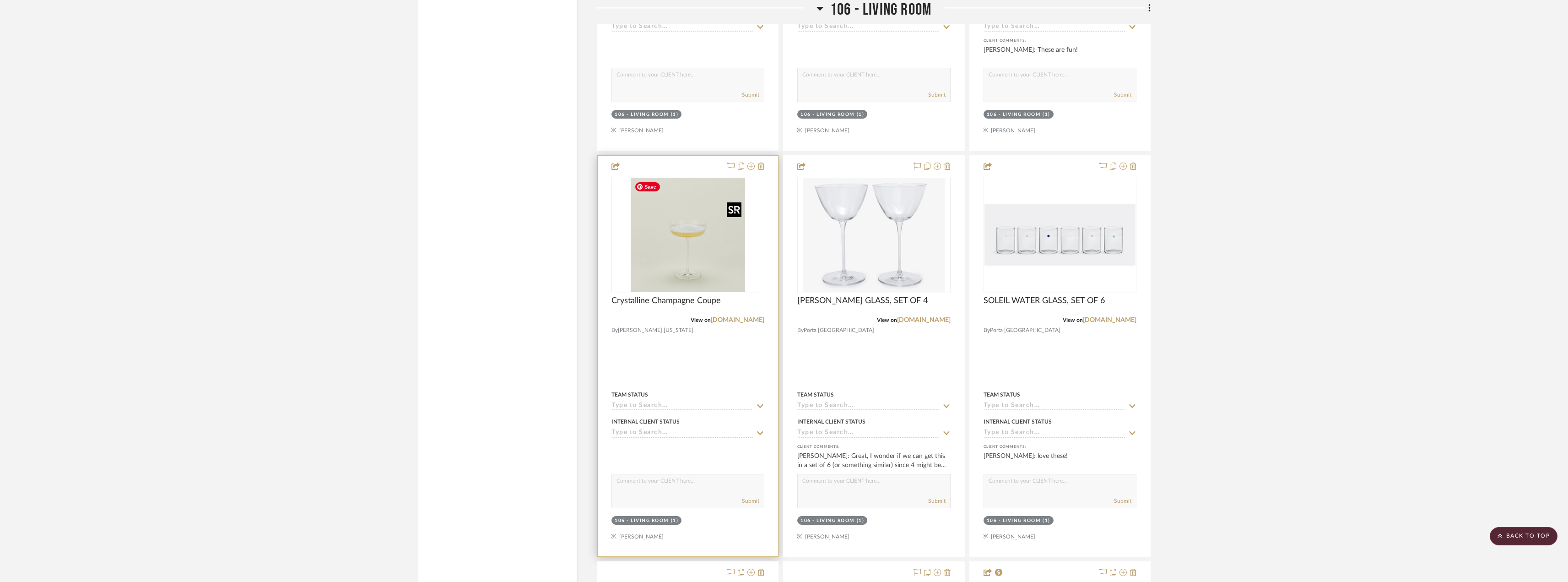
click at [0, 0] on img at bounding box center [0, 0] width 0 height 0
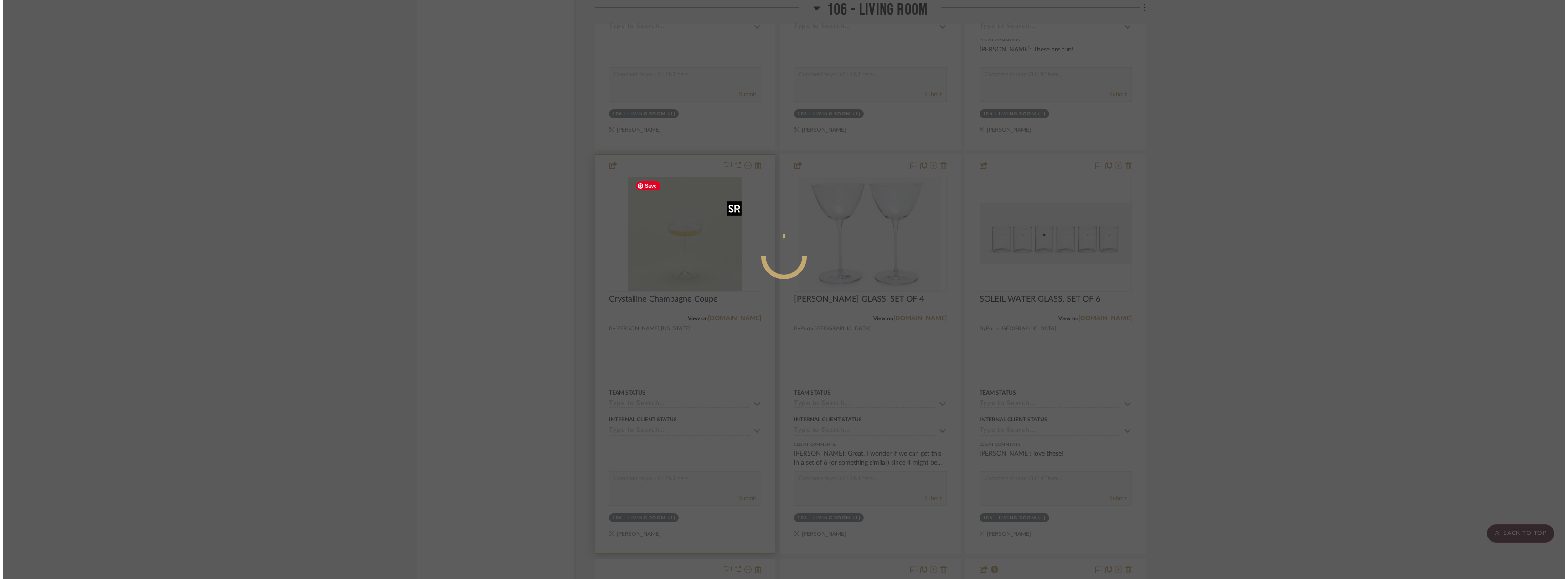
scroll to position [0, 0]
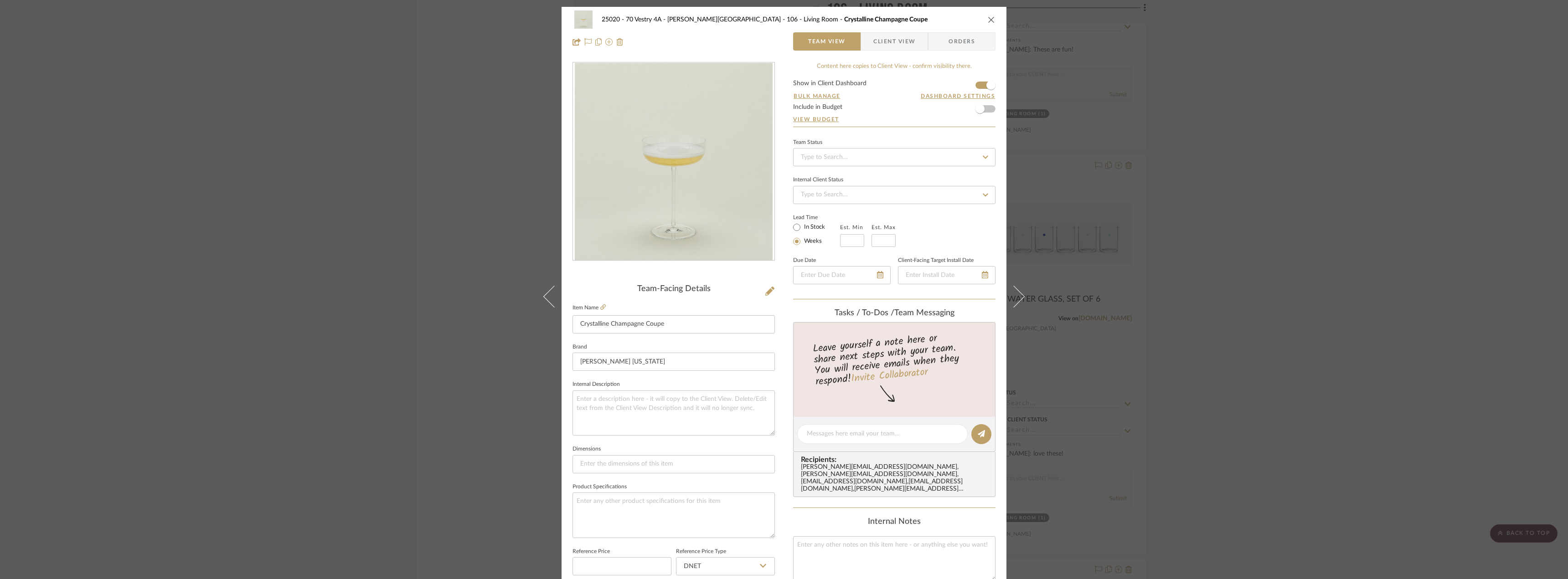
click at [1230, 247] on div "25020 - 70 Vestry 4A - [PERSON_NAME] 106 - Living Room Crystalline Champagne Co…" at bounding box center [784, 290] width 1568 height 579
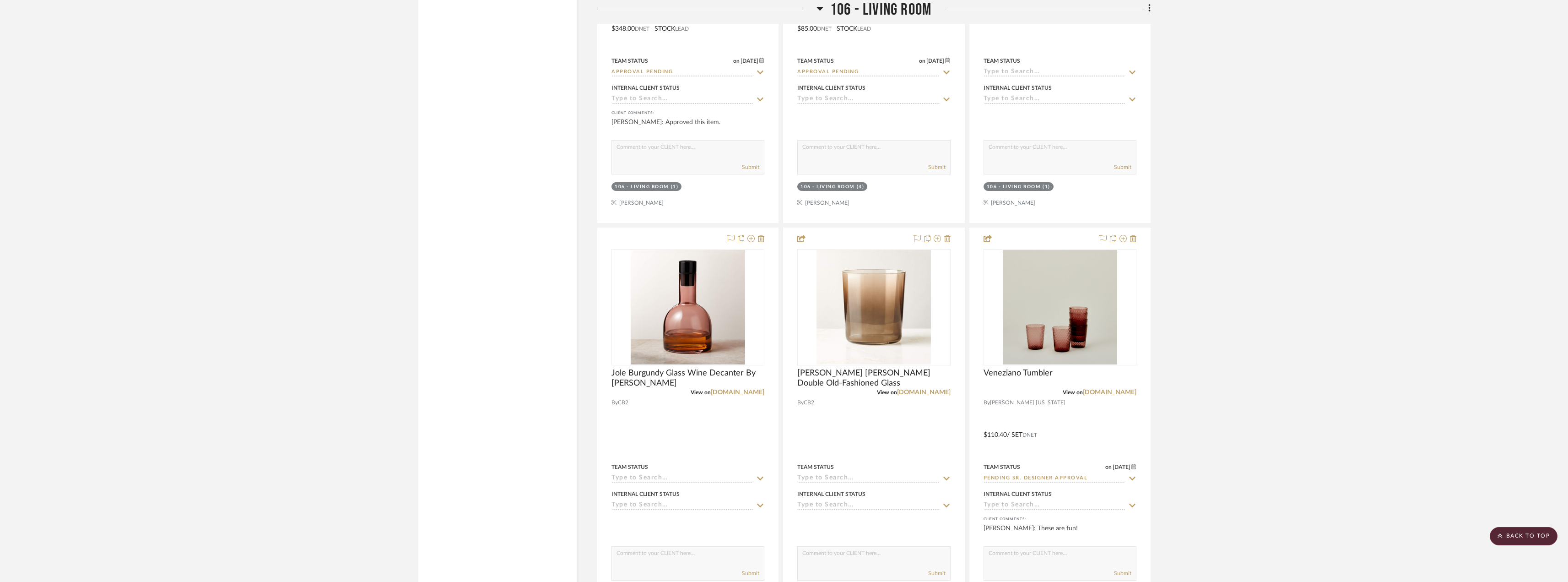
scroll to position [2748, 0]
